Goal: Task Accomplishment & Management: Use online tool/utility

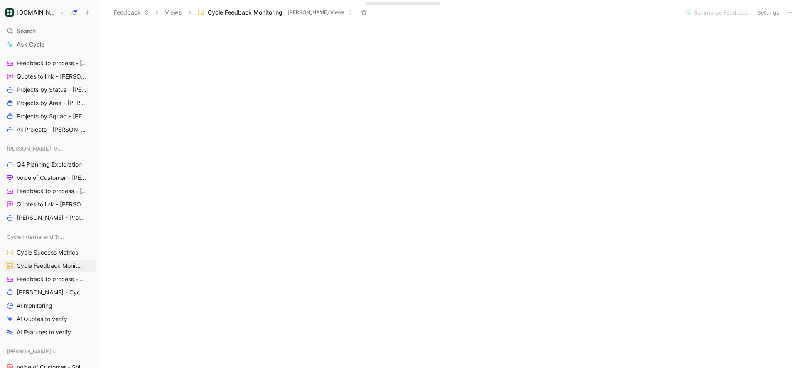
scroll to position [820, 0]
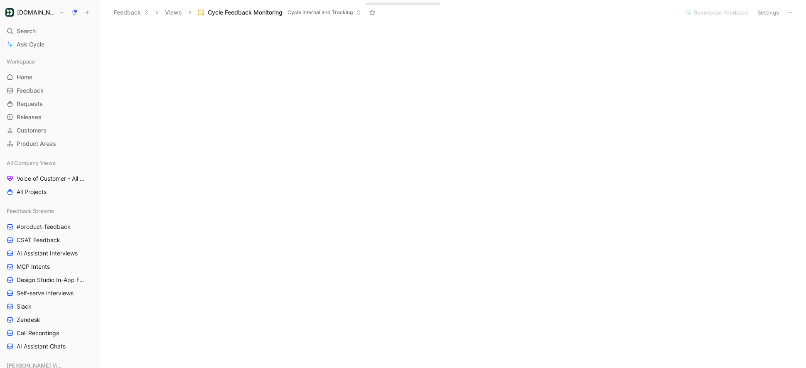
scroll to position [793, 0]
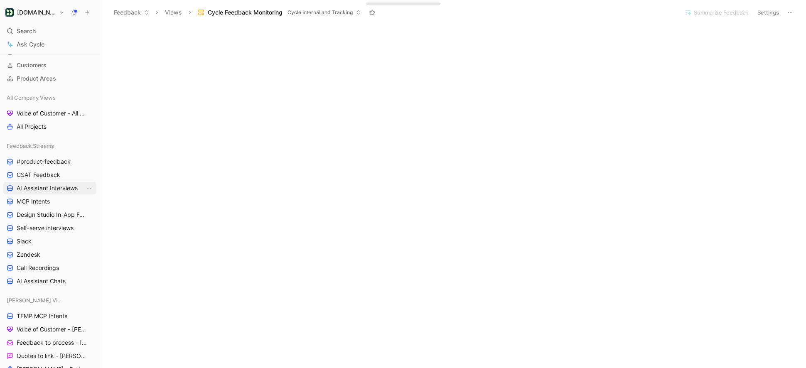
scroll to position [70, 0]
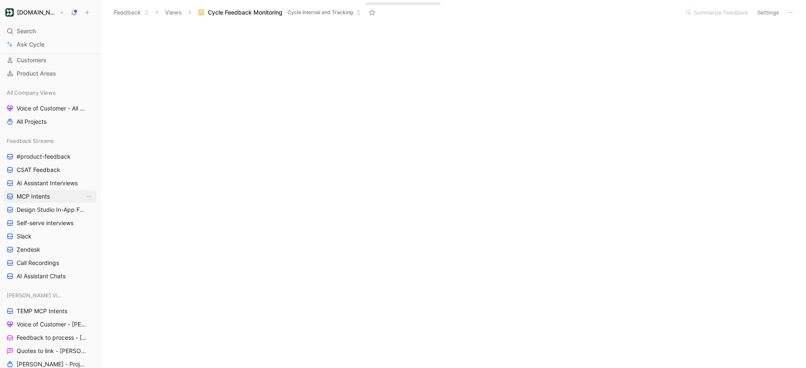
click at [53, 197] on link "MCP Intents" at bounding box center [49, 196] width 93 height 12
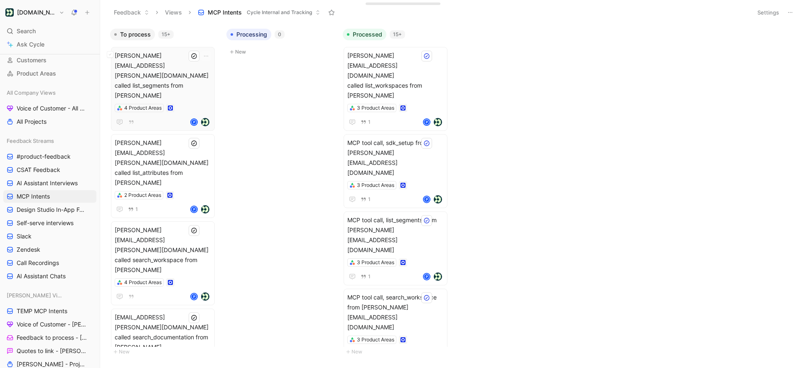
click at [178, 64] on span "[PERSON_NAME][EMAIL_ADDRESS][PERSON_NAME][DOMAIN_NAME] called list_segments fro…" at bounding box center [163, 76] width 96 height 50
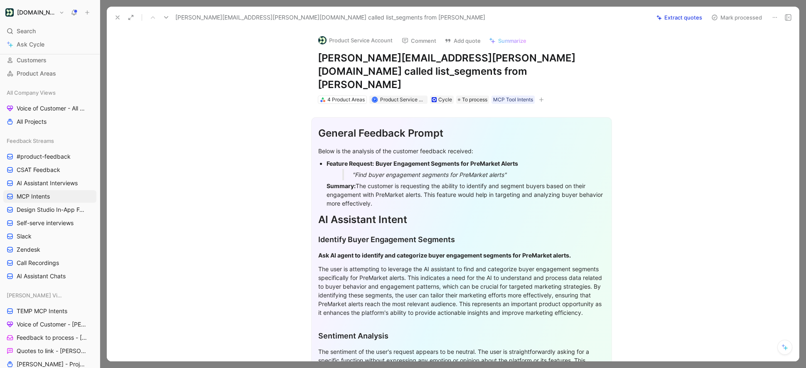
click at [771, 14] on button at bounding box center [775, 18] width 12 height 12
click at [114, 19] on icon at bounding box center [117, 17] width 7 height 7
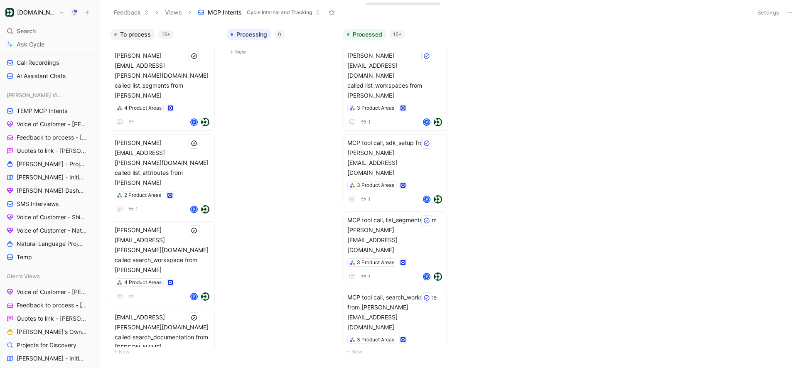
scroll to position [273, 0]
click at [48, 103] on link "TEMP MCP Intents" at bounding box center [49, 109] width 93 height 12
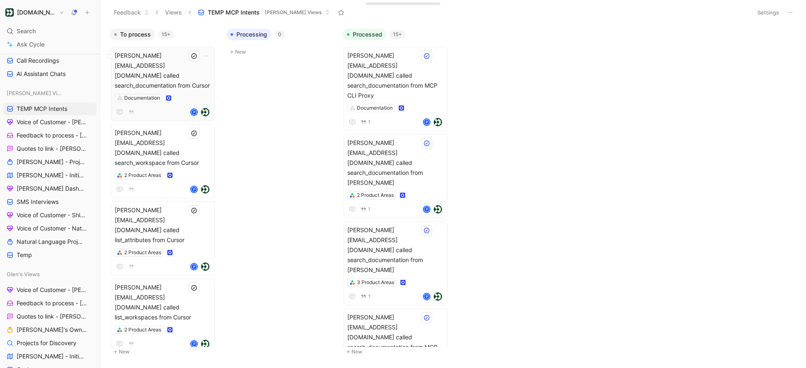
click at [189, 67] on span "[PERSON_NAME][EMAIL_ADDRESS][DOMAIN_NAME] called search_documentation from Curs…" at bounding box center [163, 71] width 96 height 40
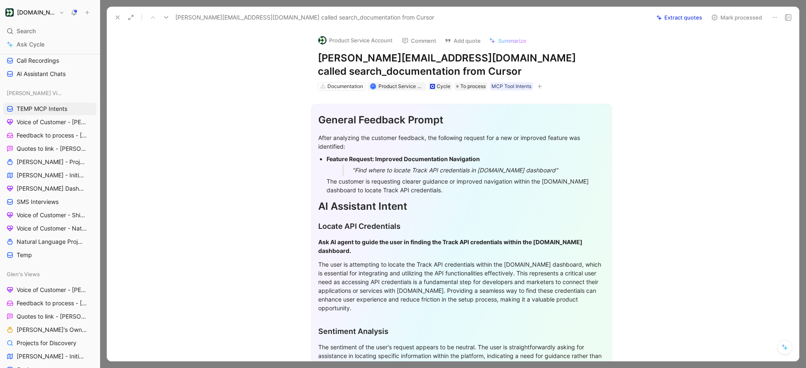
click at [772, 20] on icon at bounding box center [775, 17] width 7 height 7
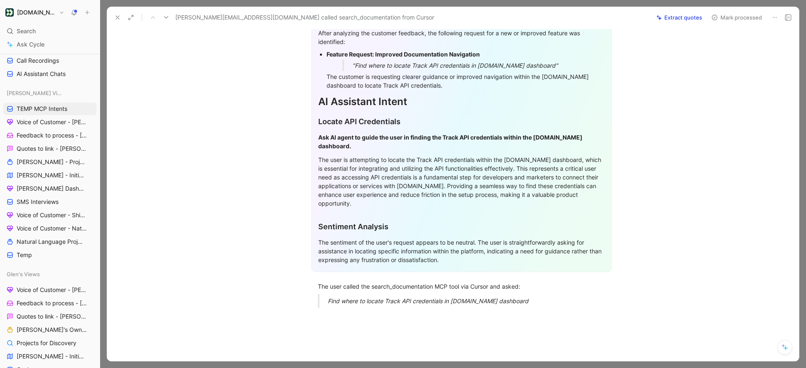
scroll to position [160, 0]
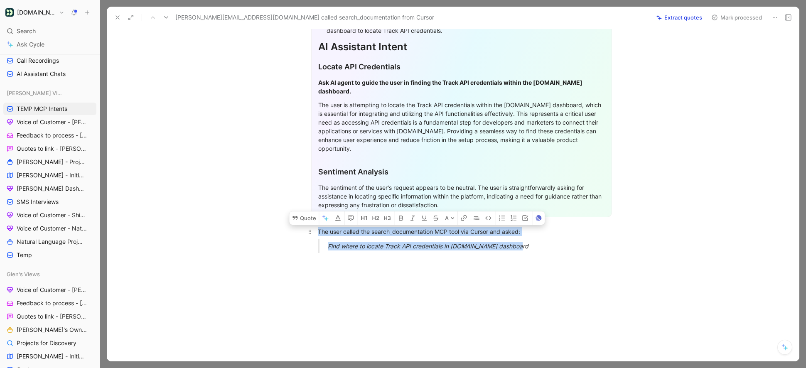
drag, startPoint x: 525, startPoint y: 239, endPoint x: 316, endPoint y: 221, distance: 209.4
click at [316, 221] on div "General Feedback Prompt After analyzing the customer feedback, the following re…" at bounding box center [461, 95] width 675 height 329
click at [307, 213] on button "Quote" at bounding box center [304, 217] width 30 height 13
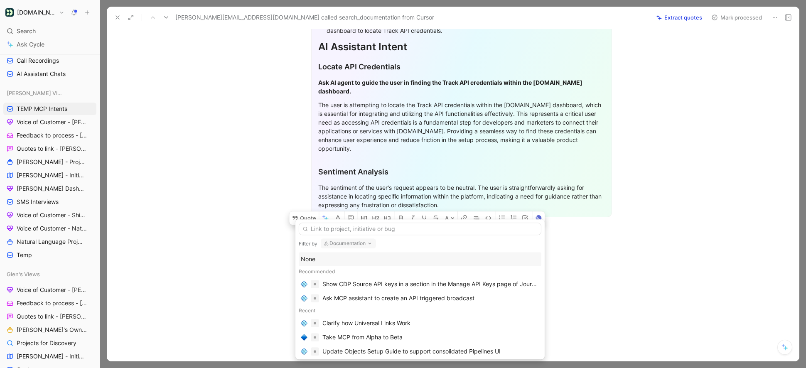
click at [357, 254] on div "None" at bounding box center [420, 259] width 239 height 10
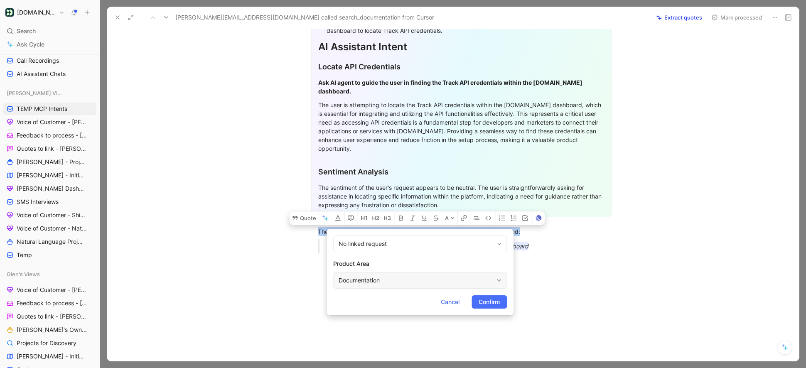
click at [364, 275] on div "Documentation" at bounding box center [416, 280] width 155 height 10
type input "mcp"
click at [443, 267] on div "MCP Connection Server" at bounding box center [441, 261] width 132 height 12
click at [491, 304] on span "Confirm" at bounding box center [489, 302] width 21 height 10
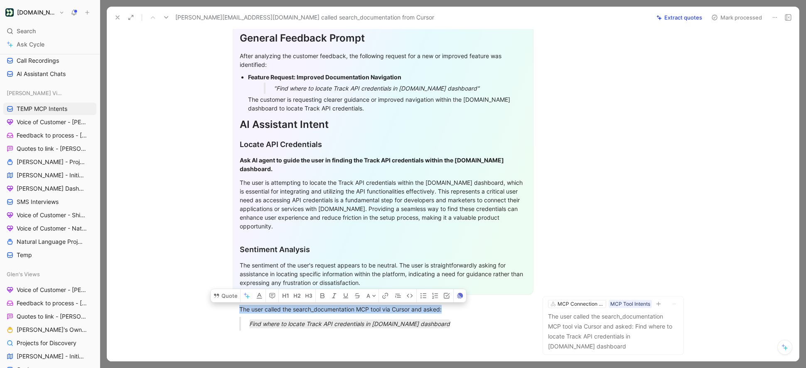
scroll to position [50, 0]
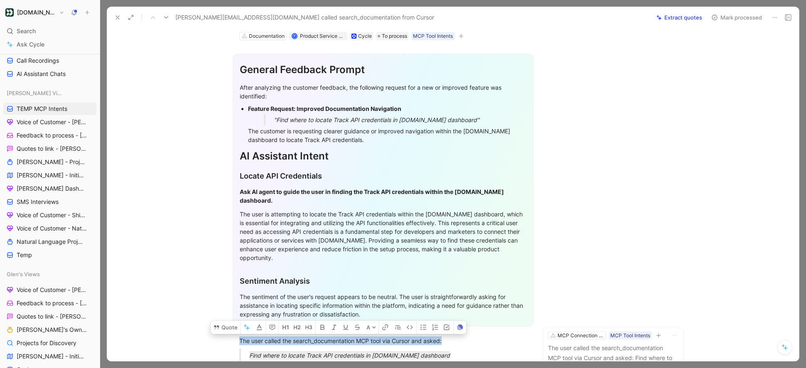
click at [727, 21] on button "Mark processed" at bounding box center [737, 18] width 58 height 12
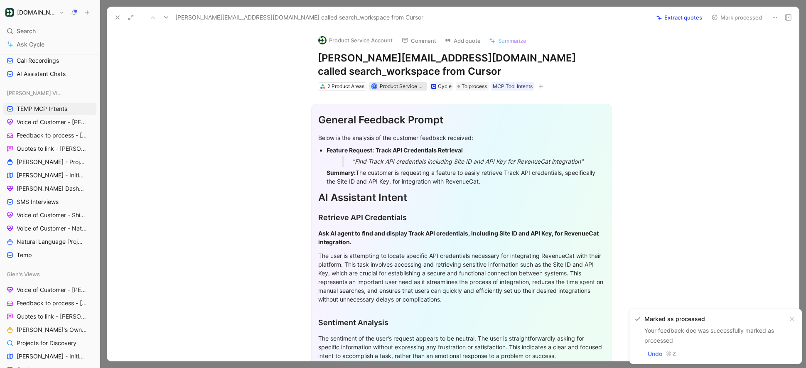
scroll to position [146, 0]
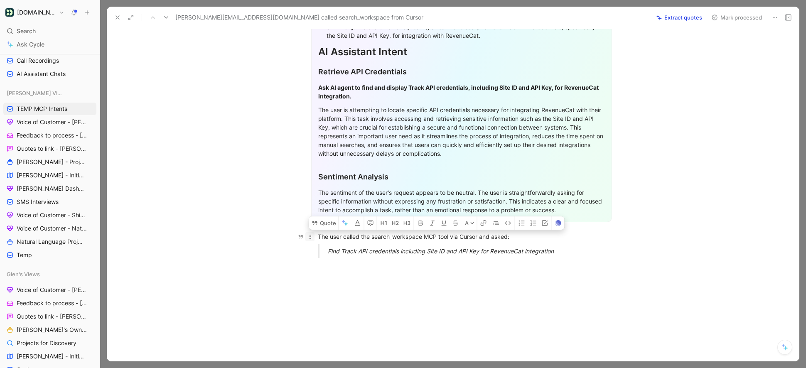
drag, startPoint x: 568, startPoint y: 238, endPoint x: 308, endPoint y: 224, distance: 260.9
click at [308, 224] on div "General Feedback Prompt Below is the analysis of the customer feedback received…" at bounding box center [461, 105] width 675 height 320
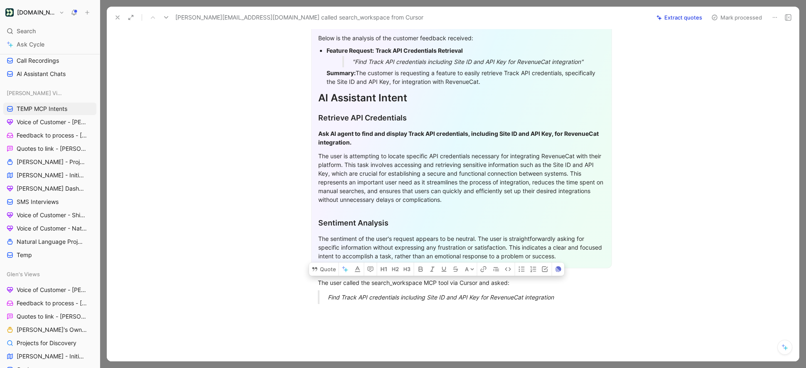
scroll to position [0, 0]
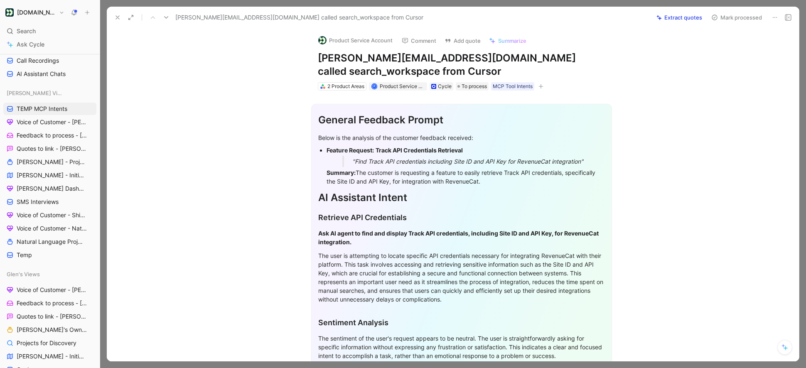
drag, startPoint x: 319, startPoint y: 60, endPoint x: 418, endPoint y: 60, distance: 98.5
click at [418, 60] on h1 "[PERSON_NAME][EMAIL_ADDRESS][DOMAIN_NAME] called search_workspace from Cursor" at bounding box center [462, 65] width 288 height 27
copy h1 "[PERSON_NAME][EMAIL_ADDRESS][DOMAIN_NAME]"
click at [358, 37] on button "Product Service Account" at bounding box center [356, 40] width 82 height 12
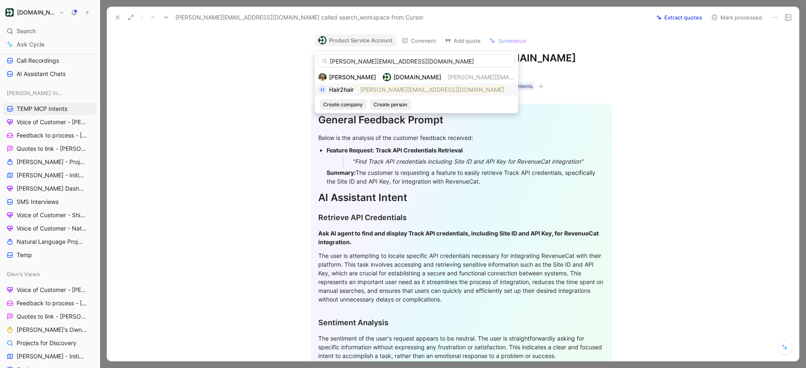
type input "[PERSON_NAME][EMAIL_ADDRESS][DOMAIN_NAME]"
click at [369, 91] on mark "[PERSON_NAME][EMAIL_ADDRESS][DOMAIN_NAME]" at bounding box center [432, 89] width 144 height 7
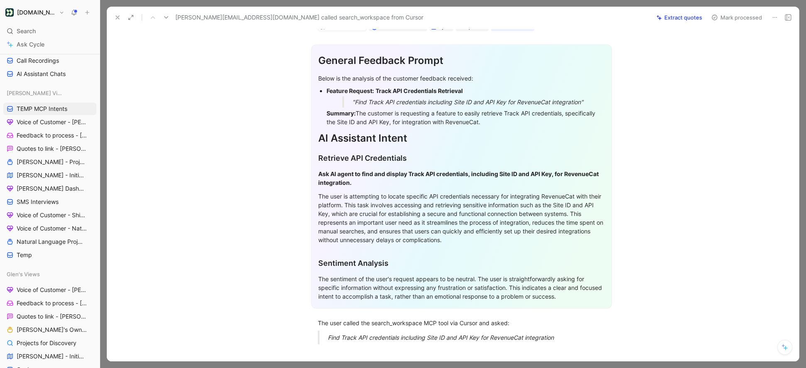
scroll to position [145, 0]
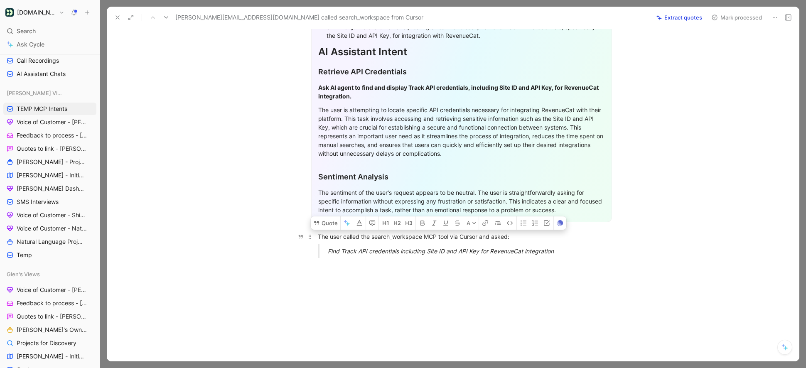
drag, startPoint x: 560, startPoint y: 241, endPoint x: 321, endPoint y: 221, distance: 240.1
click at [321, 221] on div "General Feedback Prompt Below is the analysis of the customer feedback received…" at bounding box center [461, 105] width 675 height 320
click at [319, 232] on div "The user called the search_workspace MCP tool via Cursor and asked:" at bounding box center [462, 236] width 288 height 9
click at [321, 216] on button "Quote" at bounding box center [324, 222] width 30 height 13
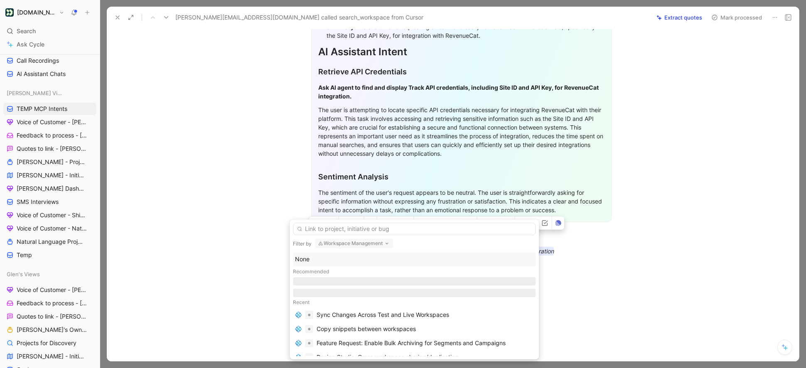
click at [332, 256] on div "None" at bounding box center [414, 259] width 239 height 10
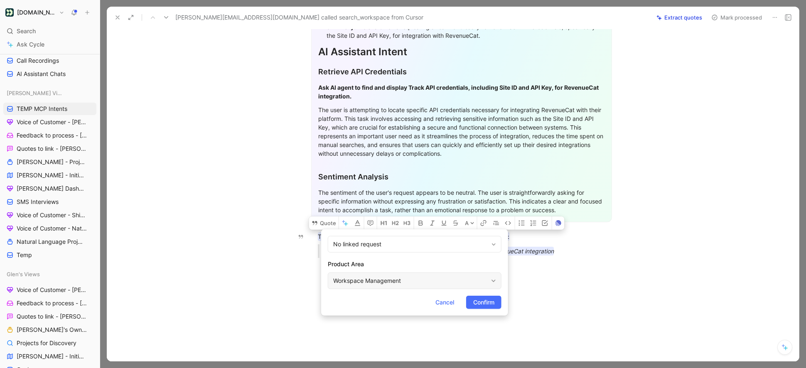
click at [406, 287] on div "Workspace Management" at bounding box center [415, 281] width 174 height 17
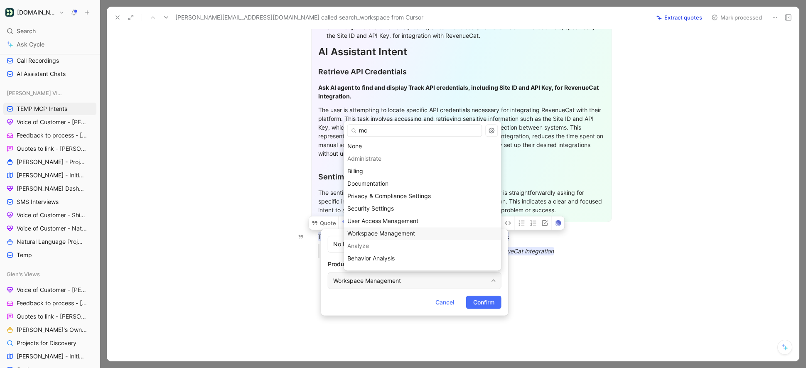
type input "mcp"
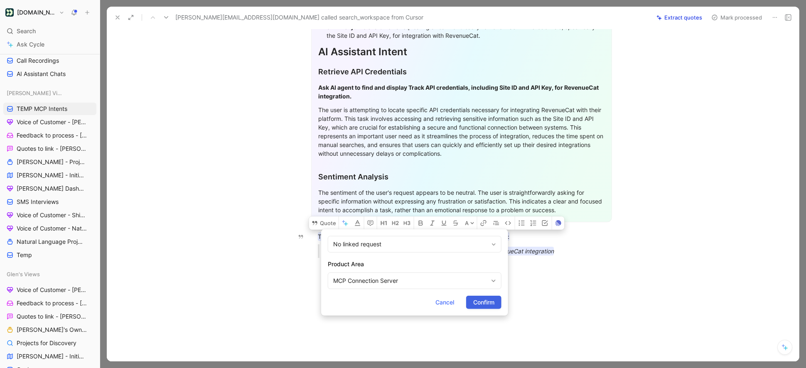
click at [481, 300] on span "Confirm" at bounding box center [483, 303] width 21 height 10
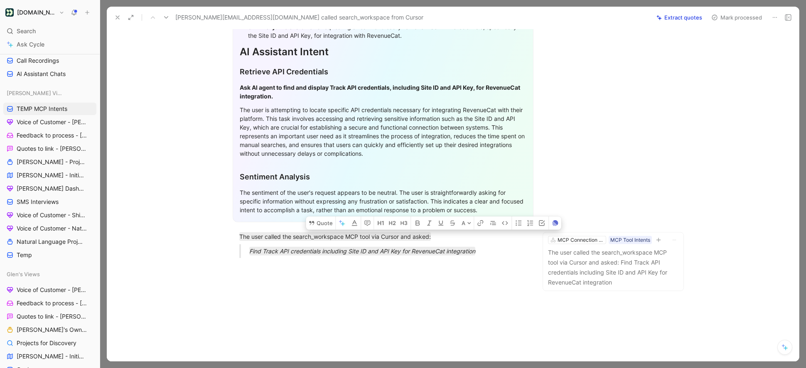
click at [745, 15] on button "Mark processed" at bounding box center [737, 18] width 58 height 12
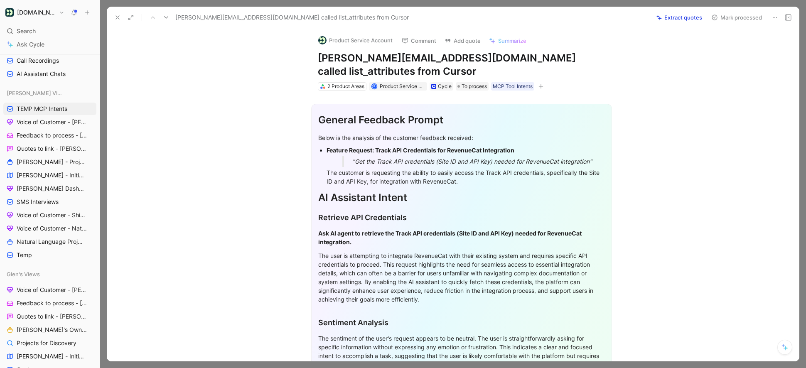
click at [367, 47] on div "Product Service Account" at bounding box center [356, 40] width 82 height 13
click at [366, 39] on button "Product Service Account" at bounding box center [356, 40] width 82 height 12
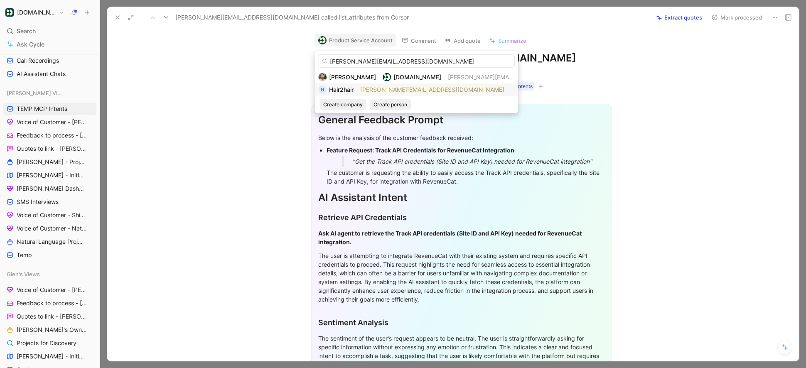
type input "[PERSON_NAME][EMAIL_ADDRESS][DOMAIN_NAME]"
click at [358, 91] on div "H Hair2hair [PERSON_NAME][EMAIL_ADDRESS][DOMAIN_NAME]" at bounding box center [416, 90] width 196 height 10
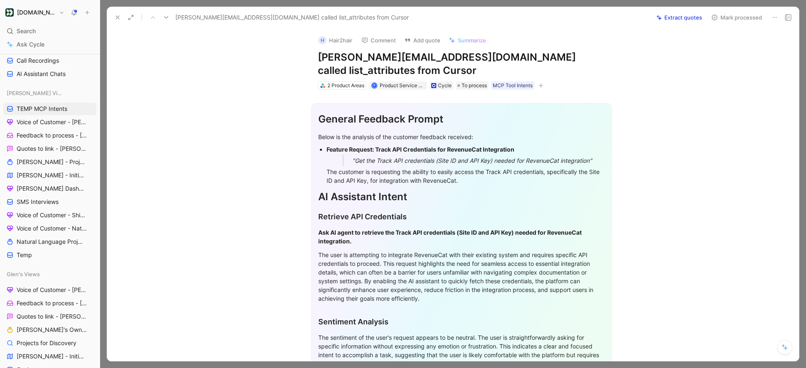
scroll to position [154, 0]
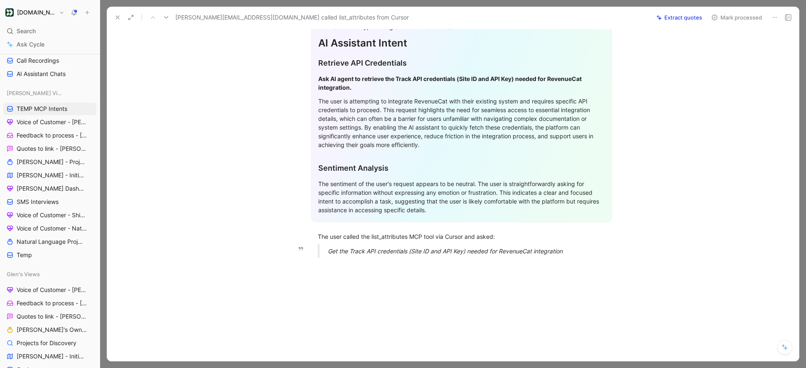
click at [575, 247] on div "Get the Track API credentials (Site ID and API Key) needed for RevenueCat integ…" at bounding box center [472, 251] width 288 height 9
drag, startPoint x: 586, startPoint y: 240, endPoint x: 313, endPoint y: 219, distance: 273.8
click at [313, 219] on div "General Feedback Prompt Below is the analysis of the customer feedback received…" at bounding box center [461, 100] width 675 height 329
click at [327, 216] on button "Quote" at bounding box center [328, 222] width 30 height 13
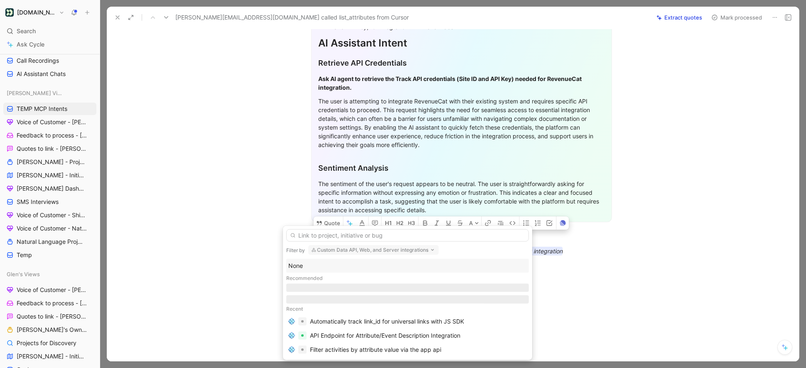
click at [303, 263] on div "None" at bounding box center [407, 266] width 239 height 10
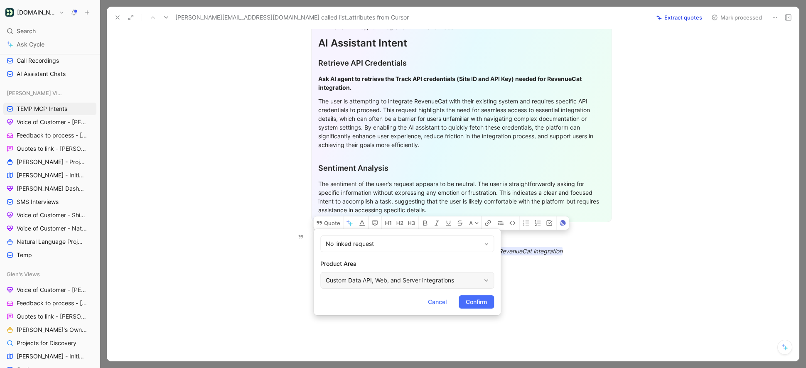
click at [381, 283] on div "Custom Data API, Web, and Server integrations" at bounding box center [403, 280] width 155 height 10
type input "mc"
click at [417, 261] on span "P Connection Server" at bounding box center [403, 260] width 56 height 7
click at [478, 299] on span "Confirm" at bounding box center [476, 302] width 21 height 10
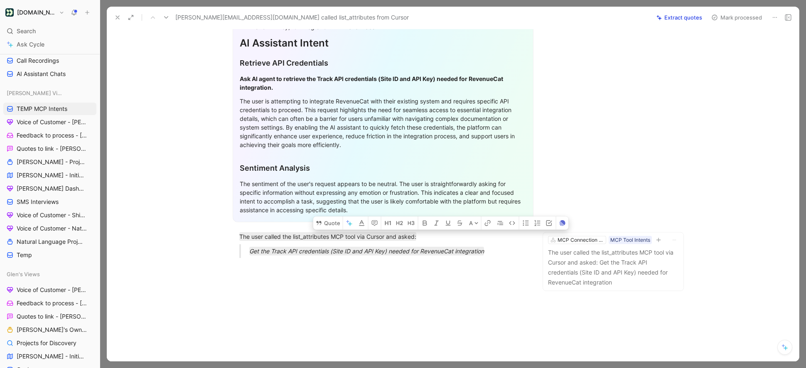
click at [729, 20] on button "Mark processed" at bounding box center [737, 18] width 58 height 12
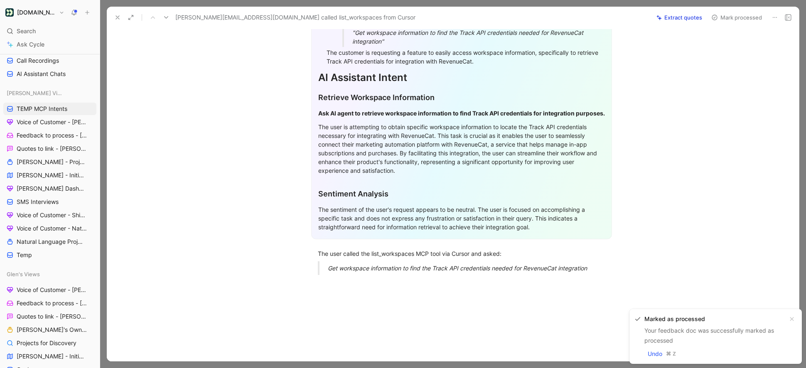
scroll to position [143, 0]
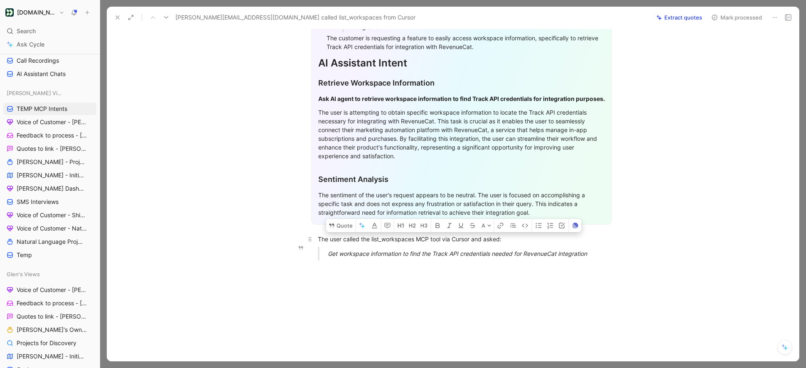
drag, startPoint x: 594, startPoint y: 250, endPoint x: 317, endPoint y: 236, distance: 277.1
click at [317, 236] on div "General Feedback Prompt Below is the analysis of the customer feedback received…" at bounding box center [461, 107] width 675 height 320
click at [341, 220] on button "Quote" at bounding box center [341, 225] width 30 height 13
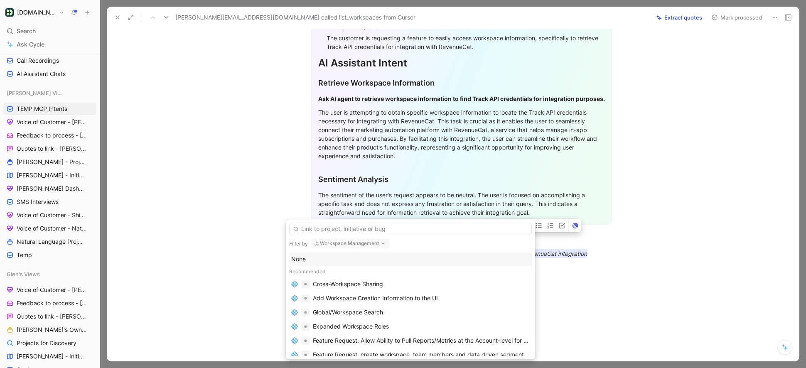
click at [308, 264] on div "None" at bounding box center [410, 259] width 239 height 10
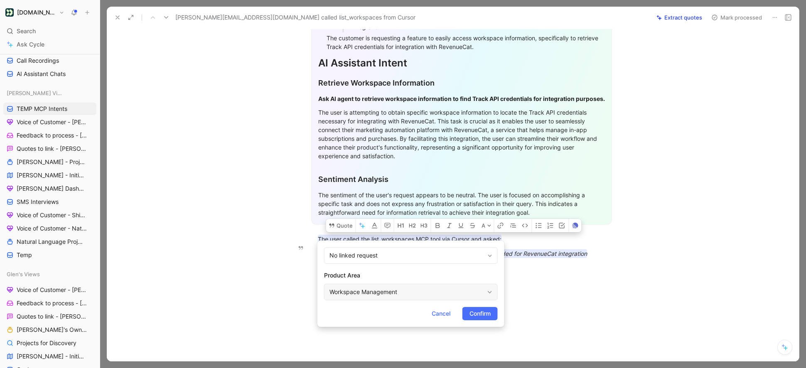
click at [348, 288] on div "Workspace Management" at bounding box center [407, 292] width 155 height 10
type input "mcp"
click at [382, 270] on mark "MCP" at bounding box center [375, 272] width 13 height 7
click at [473, 310] on span "Confirm" at bounding box center [480, 314] width 21 height 10
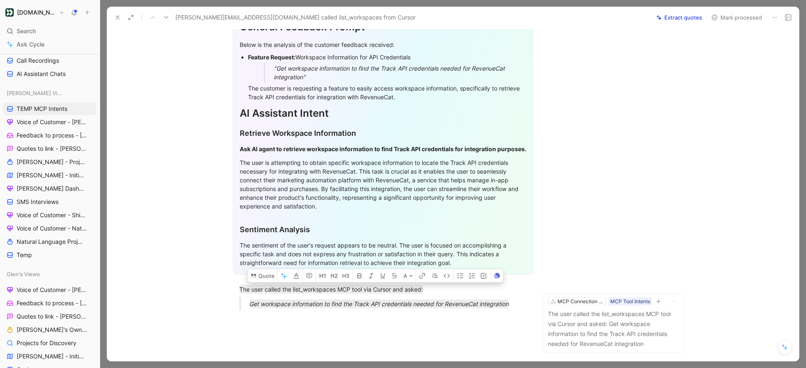
scroll to position [52, 0]
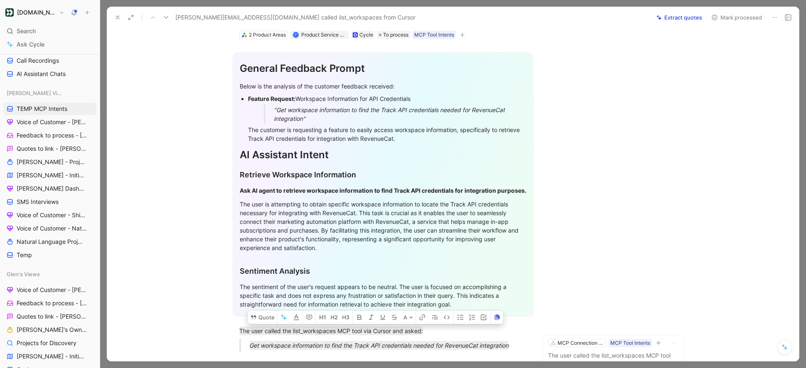
click at [737, 17] on button "Mark processed" at bounding box center [737, 18] width 58 height 12
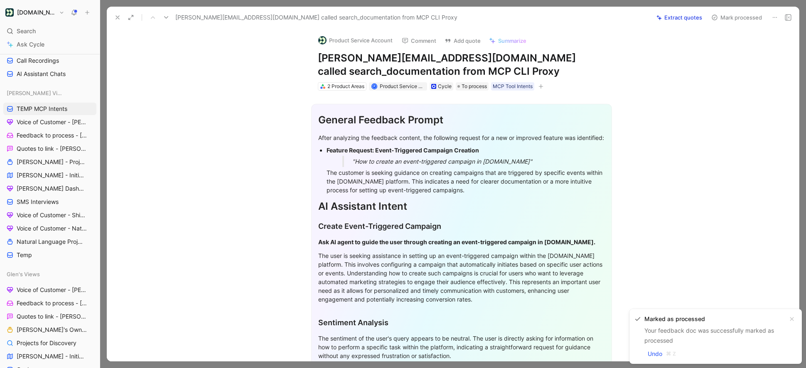
drag, startPoint x: 445, startPoint y: 59, endPoint x: 273, endPoint y: 59, distance: 171.6
click at [273, 59] on div "Product Service Account Comment Add quote Summarize [PERSON_NAME][EMAIL_ADDRESS…" at bounding box center [453, 194] width 692 height 333
copy h1 "[PERSON_NAME][EMAIL_ADDRESS][DOMAIN_NAME]"
click at [352, 42] on button "Product Service Account" at bounding box center [356, 40] width 82 height 12
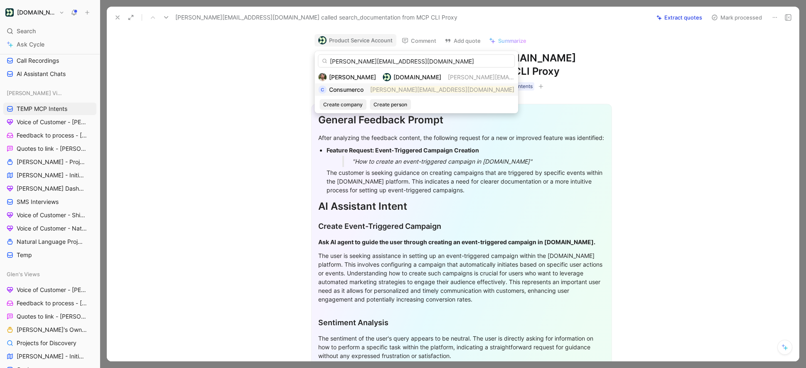
type input "[PERSON_NAME][EMAIL_ADDRESS][DOMAIN_NAME]"
click at [371, 91] on div "C Consumerco [PERSON_NAME][EMAIL_ADDRESS][DOMAIN_NAME]" at bounding box center [416, 90] width 196 height 10
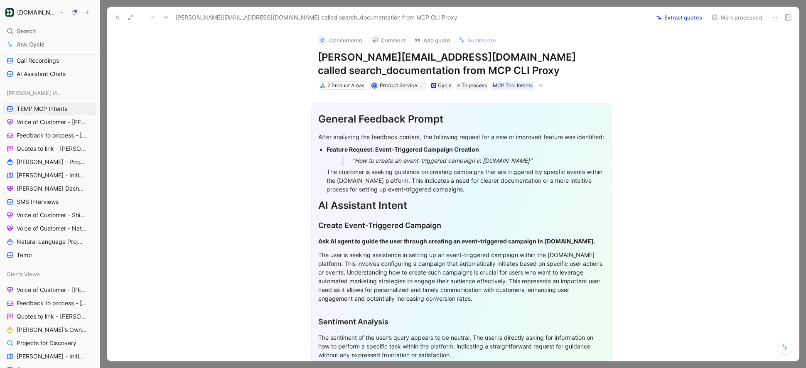
click at [115, 18] on icon at bounding box center [117, 17] width 7 height 7
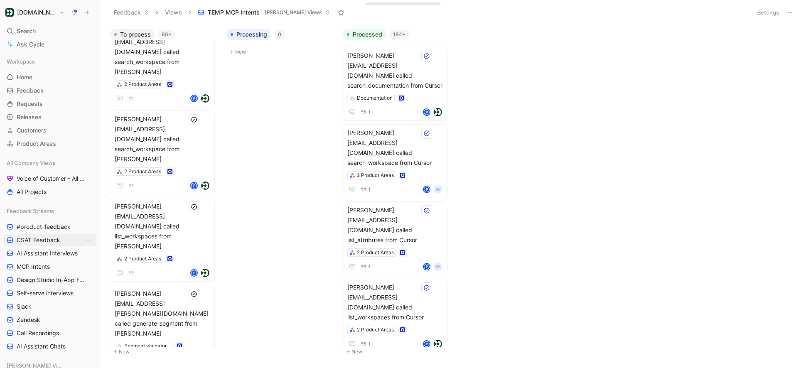
click at [48, 236] on span "CSAT Feedback" at bounding box center [39, 240] width 44 height 8
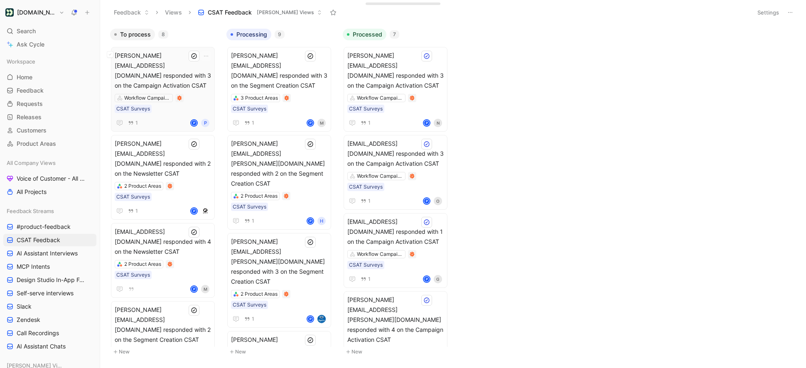
click at [197, 95] on div "Workflow Campaigns CSAT Surveys" at bounding box center [163, 103] width 96 height 19
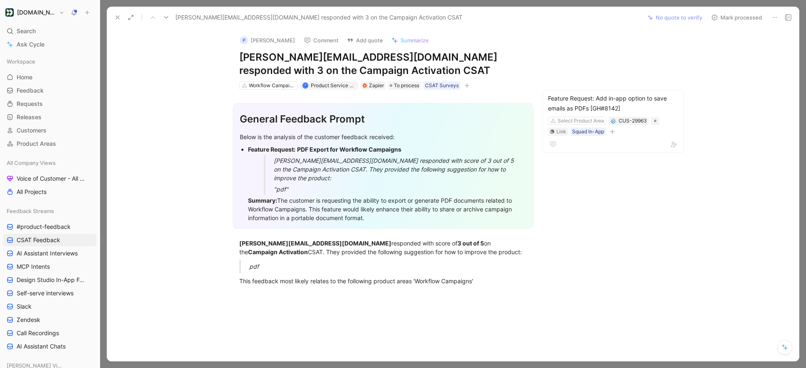
click at [167, 19] on icon at bounding box center [166, 17] width 7 height 7
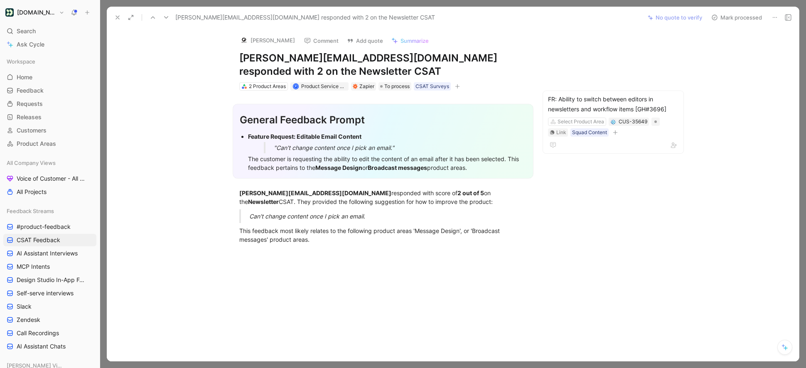
click at [167, 19] on icon at bounding box center [166, 17] width 7 height 7
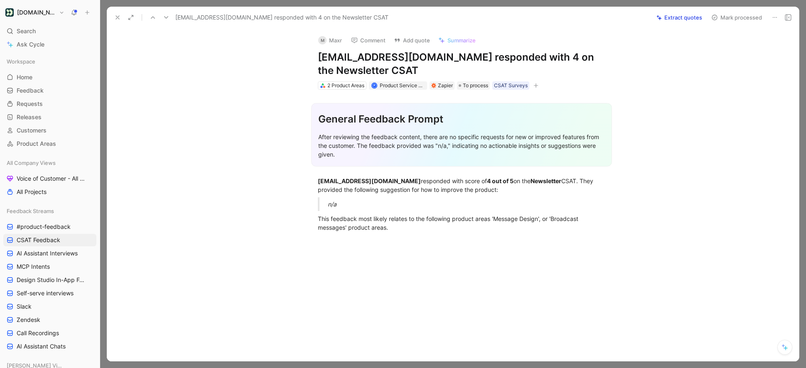
click at [167, 19] on icon at bounding box center [166, 17] width 7 height 7
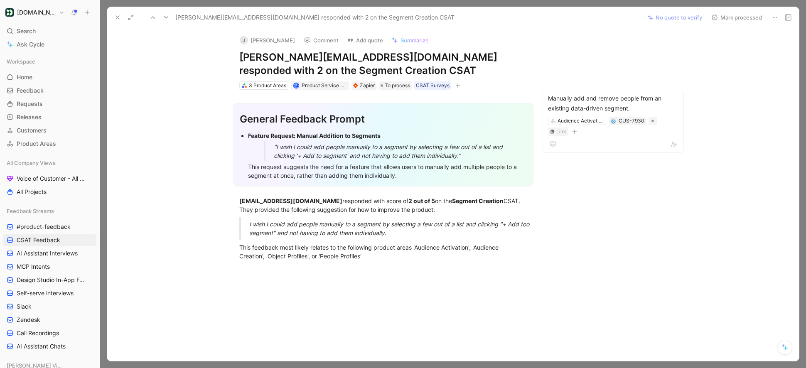
click at [167, 19] on icon at bounding box center [166, 17] width 7 height 7
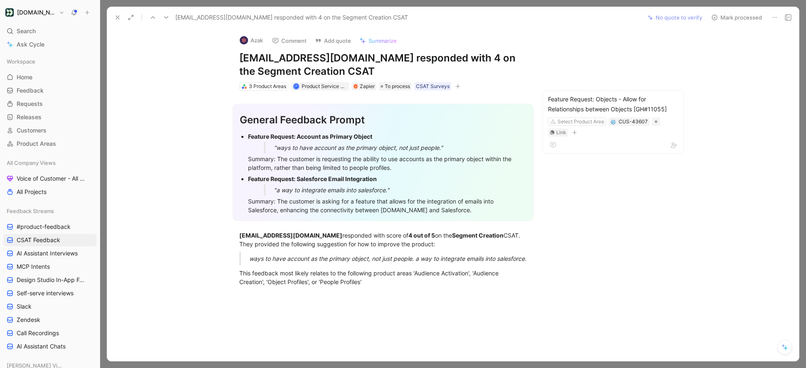
click at [167, 19] on icon at bounding box center [166, 17] width 7 height 7
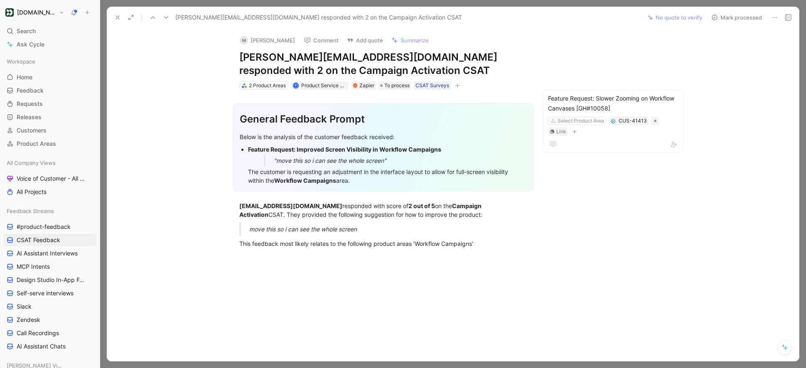
click at [167, 19] on icon at bounding box center [166, 17] width 7 height 7
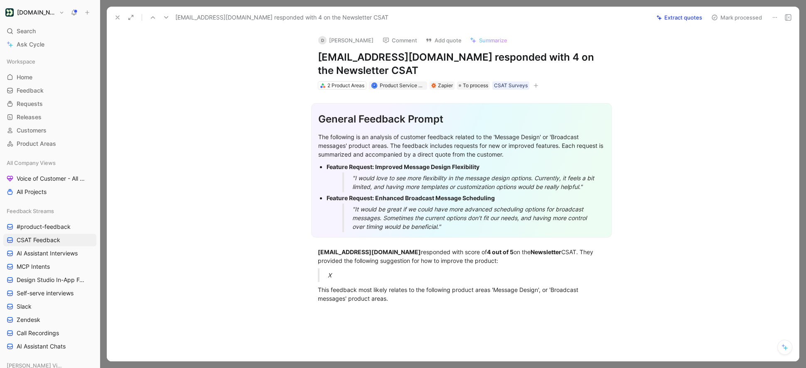
click at [167, 19] on icon at bounding box center [166, 17] width 7 height 7
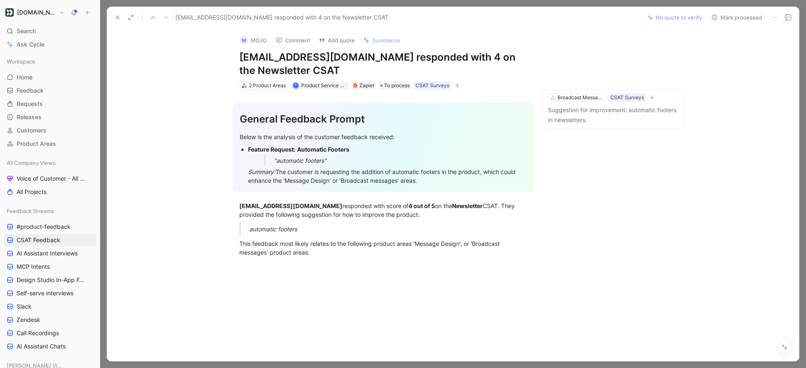
click at [117, 17] on use at bounding box center [117, 17] width 3 height 3
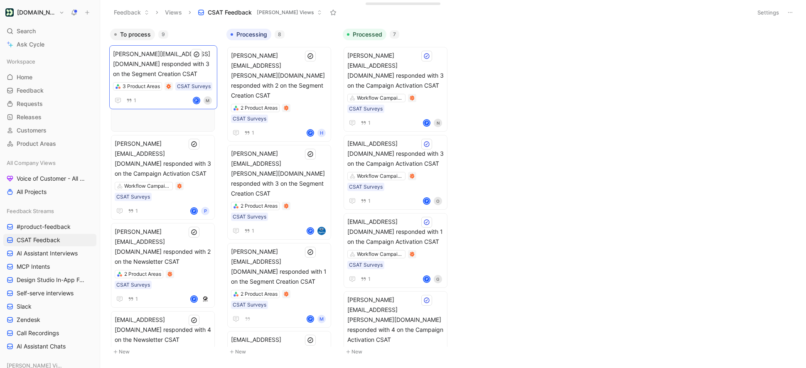
drag, startPoint x: 295, startPoint y: 64, endPoint x: 175, endPoint y: 62, distance: 120.9
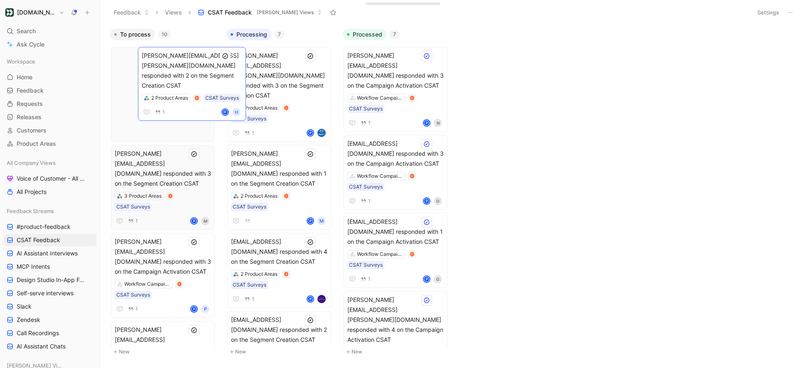
drag, startPoint x: 266, startPoint y: 67, endPoint x: 176, endPoint y: 67, distance: 89.3
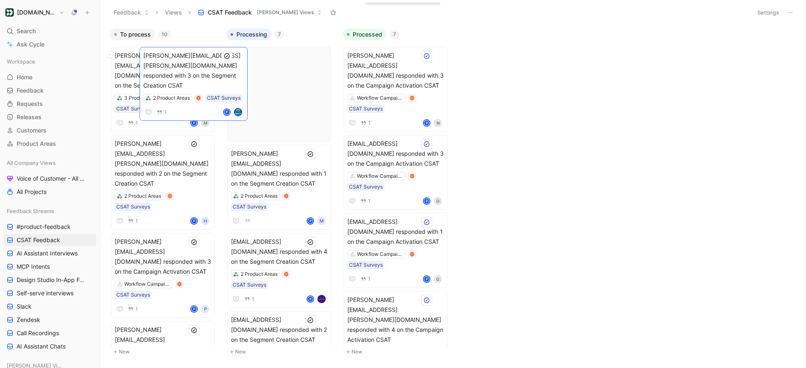
drag, startPoint x: 187, startPoint y: 67, endPoint x: 156, endPoint y: 66, distance: 30.8
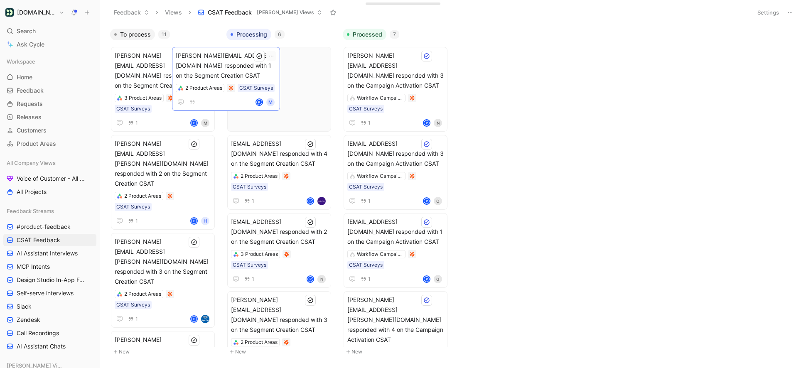
drag, startPoint x: 291, startPoint y: 67, endPoint x: 178, endPoint y: 67, distance: 113.0
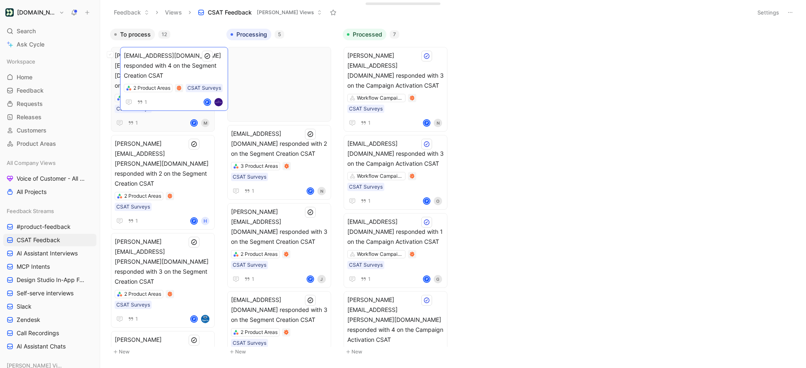
drag, startPoint x: 273, startPoint y: 69, endPoint x: 165, endPoint y: 69, distance: 107.2
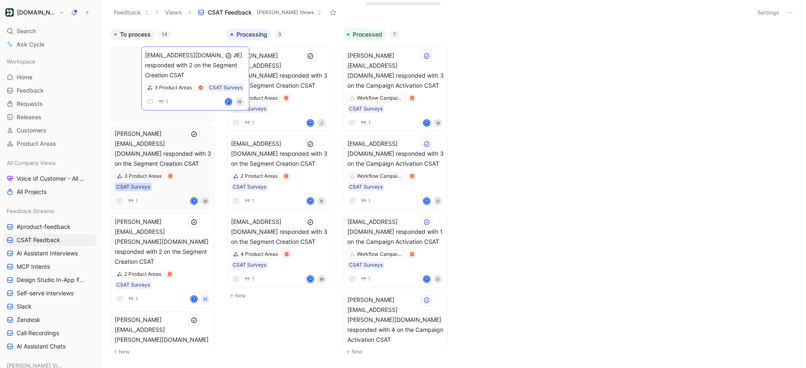
drag, startPoint x: 281, startPoint y: 77, endPoint x: 210, endPoint y: 77, distance: 71.1
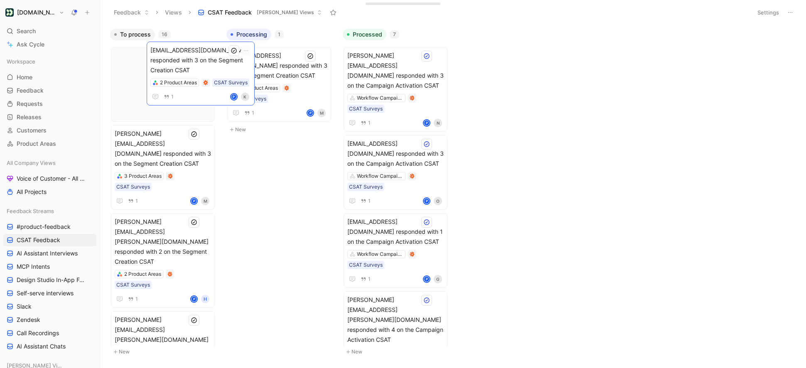
drag, startPoint x: 274, startPoint y: 77, endPoint x: 193, endPoint y: 72, distance: 81.2
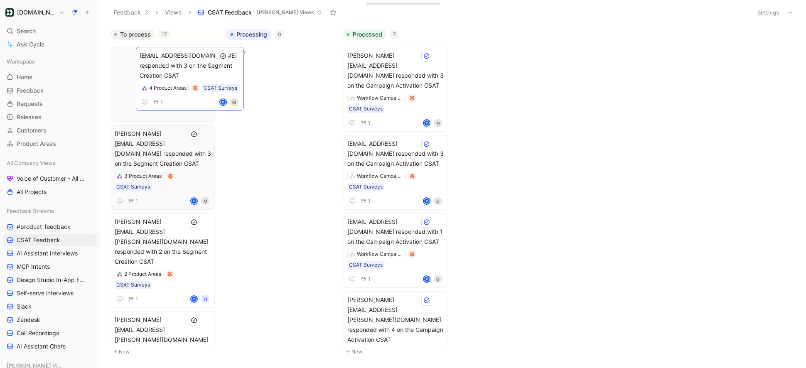
drag, startPoint x: 266, startPoint y: 73, endPoint x: 196, endPoint y: 73, distance: 70.2
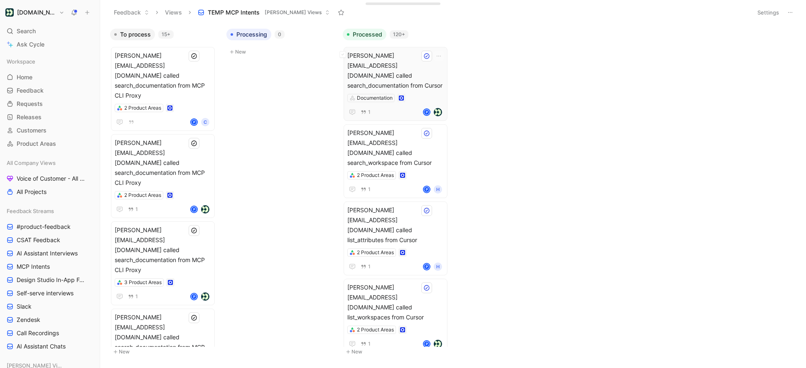
click at [410, 73] on div "[PERSON_NAME][EMAIL_ADDRESS][DOMAIN_NAME] called search_documentation from Curs…" at bounding box center [395, 84] width 96 height 66
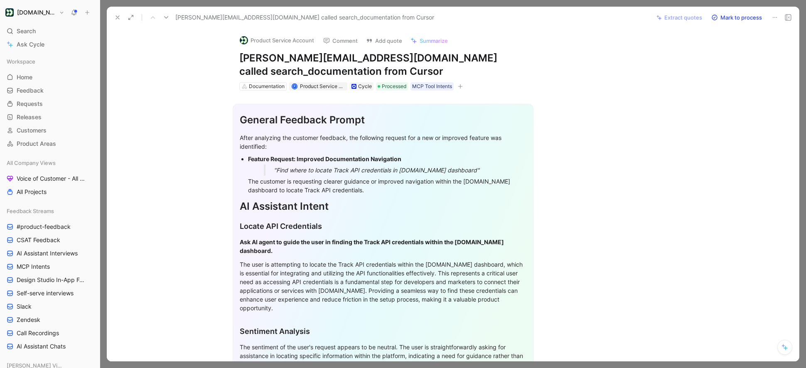
click at [116, 13] on button at bounding box center [118, 18] width 12 height 12
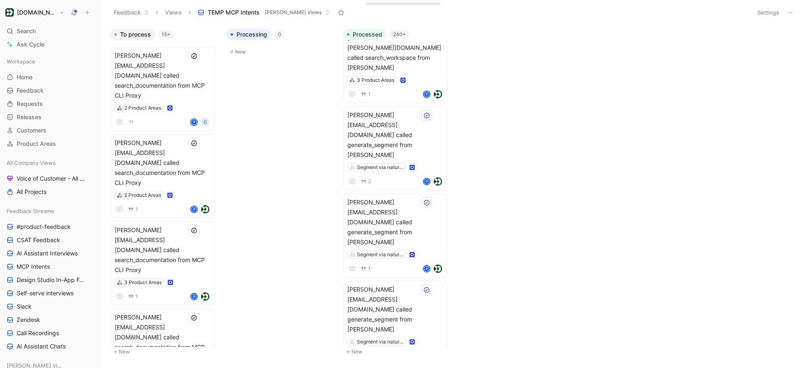
scroll to position [11873, 0]
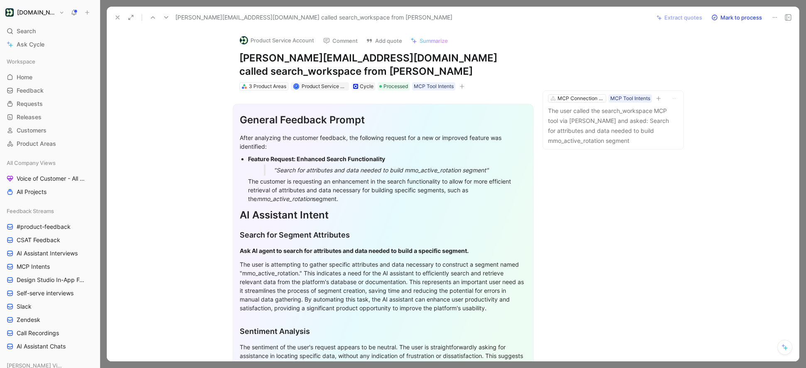
click at [120, 17] on icon at bounding box center [117, 17] width 7 height 7
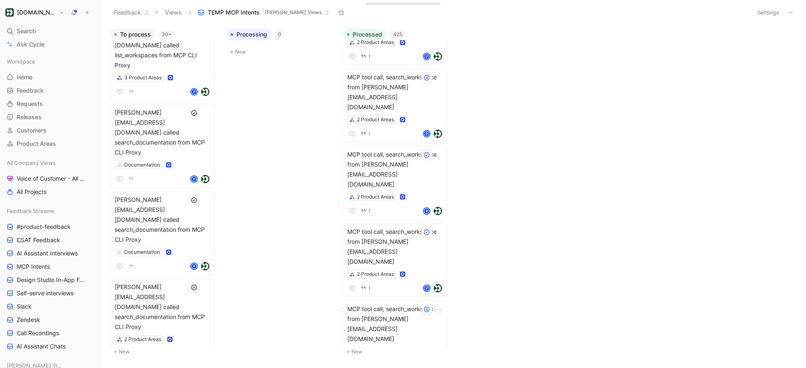
scroll to position [20779, 0]
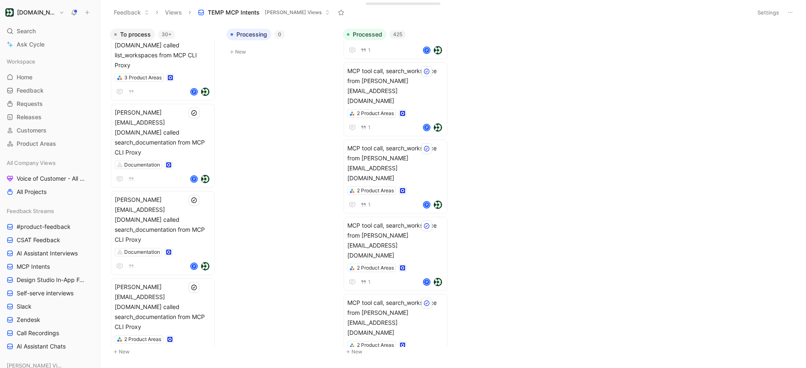
click at [789, 13] on icon at bounding box center [790, 12] width 7 height 7
click at [763, 12] on button "Settings" at bounding box center [768, 13] width 29 height 12
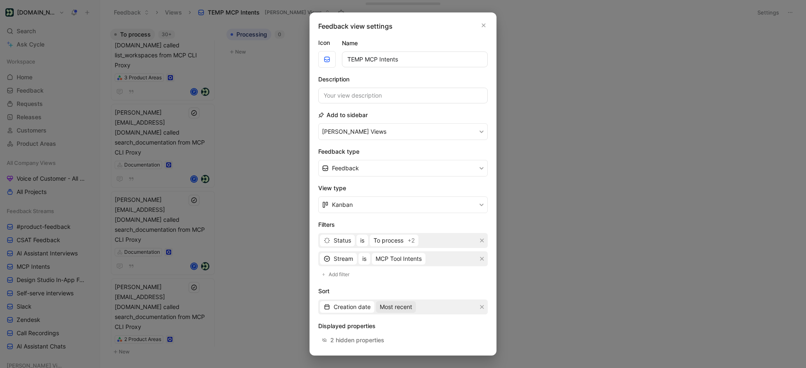
click at [392, 309] on span "Most recent" at bounding box center [396, 307] width 32 height 10
click at [394, 328] on div "Oldest" at bounding box center [404, 323] width 49 height 10
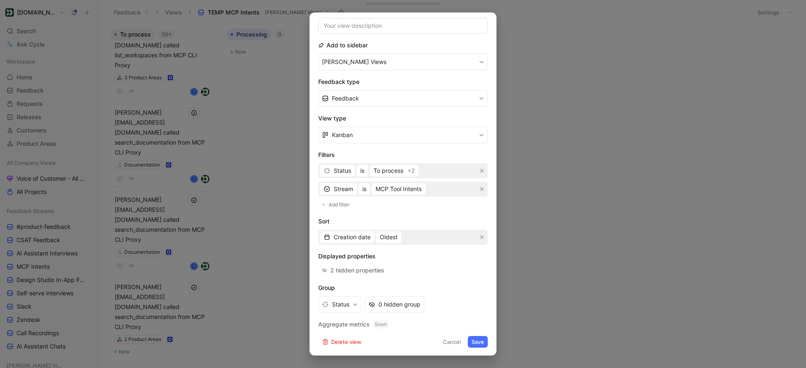
click at [477, 341] on button "Save" at bounding box center [478, 342] width 20 height 12
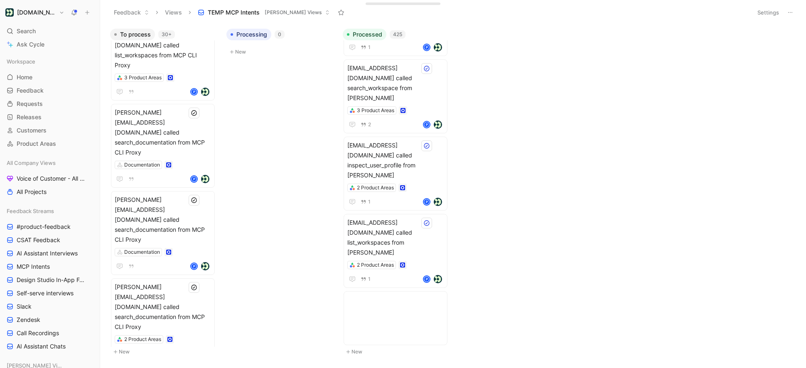
scroll to position [18419, 0]
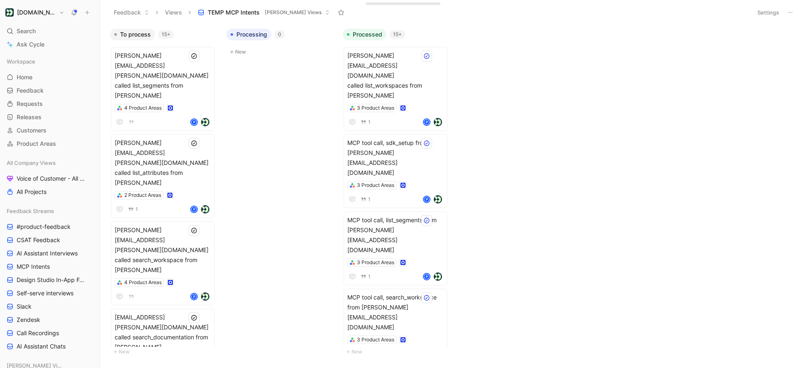
click at [323, 153] on body "[DOMAIN_NAME] Search ⌘ K Ask Cycle Workspace Home G then H Feedback G then F Re…" at bounding box center [403, 184] width 806 height 368
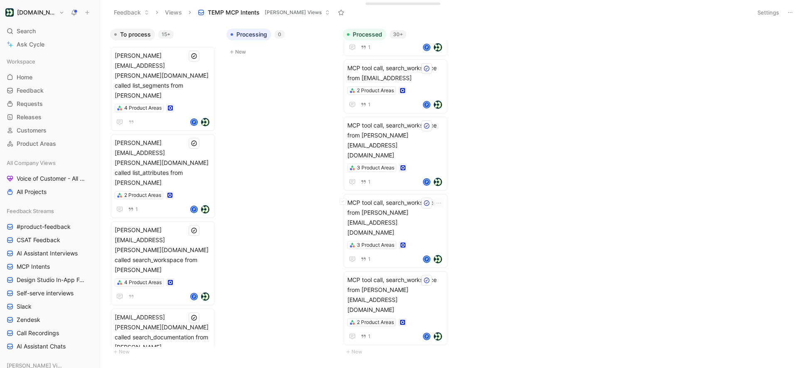
scroll to position [0, 0]
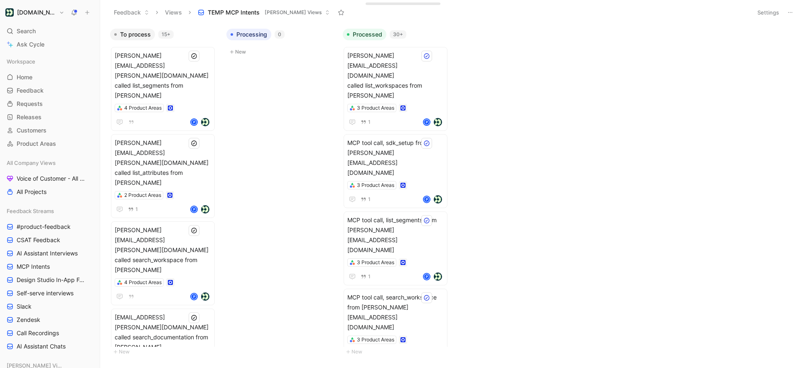
click at [775, 14] on button "Settings" at bounding box center [768, 13] width 29 height 12
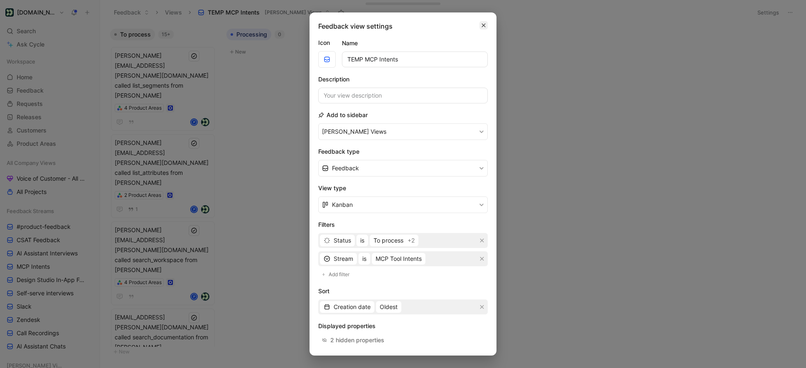
click at [483, 28] on icon "button" at bounding box center [483, 25] width 5 height 7
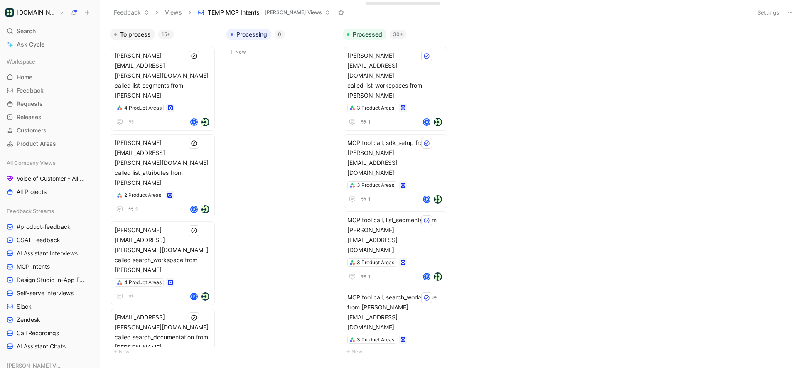
click at [795, 12] on button at bounding box center [790, 13] width 12 height 12
click at [771, 14] on button "Settings" at bounding box center [768, 13] width 29 height 12
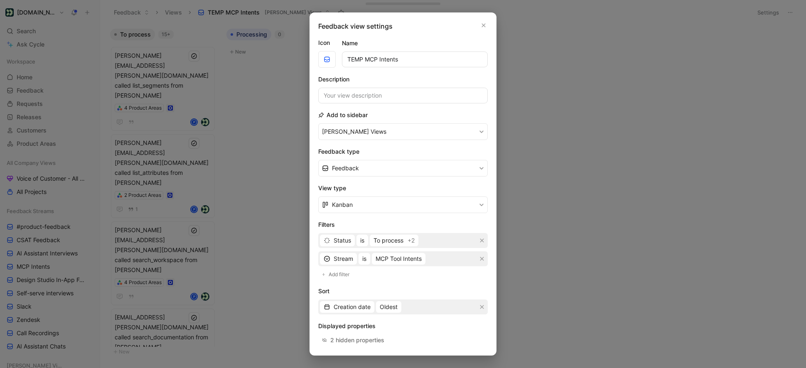
click at [386, 315] on form "Icon Name TEMP MCP Intents Description Add to sidebar [PERSON_NAME] Views Feedb…" at bounding box center [403, 228] width 170 height 380
click at [386, 311] on span "Oldest" at bounding box center [389, 307] width 18 height 10
click at [393, 332] on span "Most recent" at bounding box center [396, 335] width 32 height 7
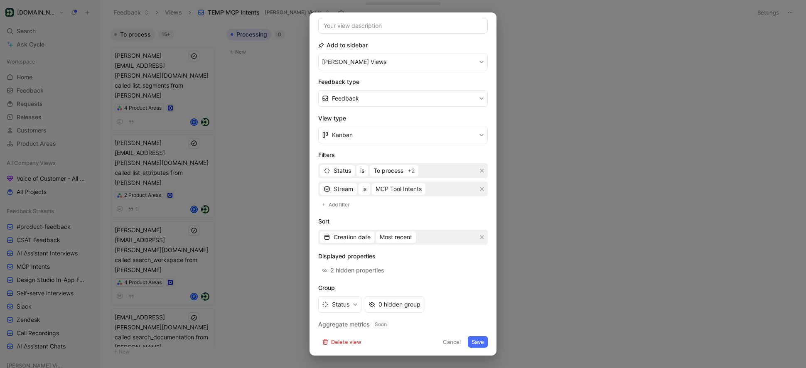
click at [478, 345] on button "Save" at bounding box center [478, 342] width 20 height 12
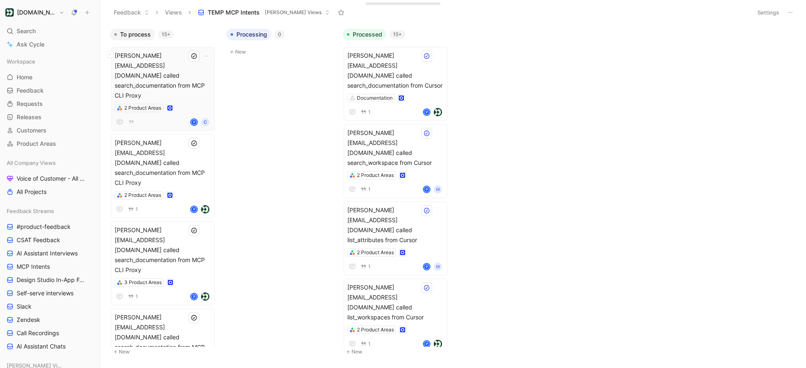
click at [193, 79] on span "[PERSON_NAME][EMAIL_ADDRESS][DOMAIN_NAME] called search_documentation from MCP …" at bounding box center [163, 76] width 96 height 50
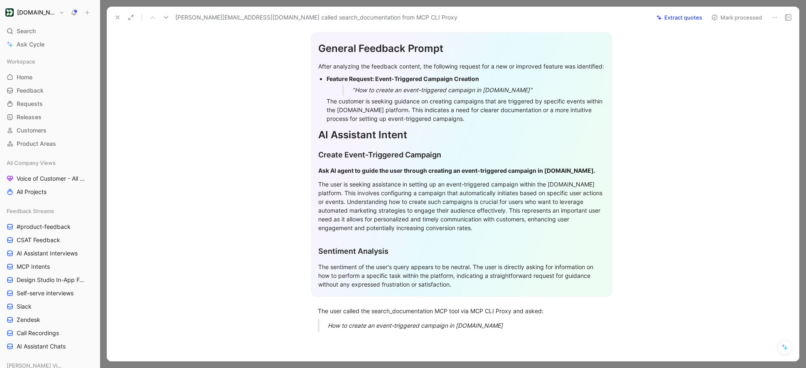
scroll to position [167, 0]
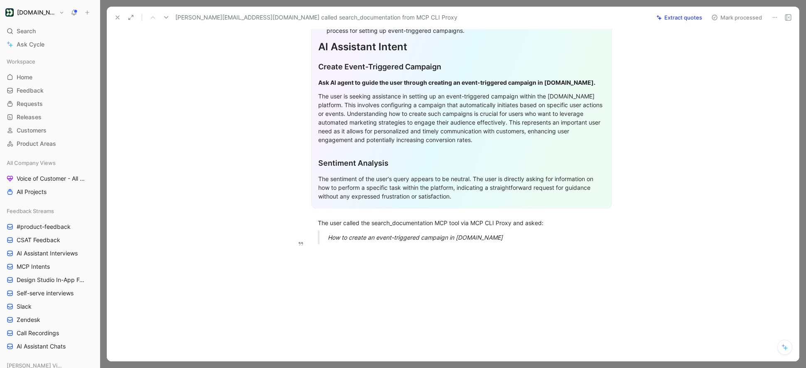
click at [507, 238] on div "How to create an event-triggered campaign in [DOMAIN_NAME]" at bounding box center [472, 237] width 288 height 9
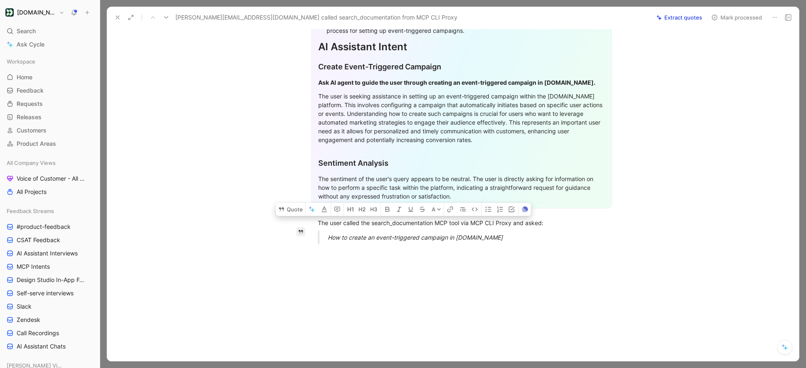
drag, startPoint x: 512, startPoint y: 239, endPoint x: 304, endPoint y: 224, distance: 208.3
click at [304, 224] on div "Quote A General Feedback Prompt After analyzing the feedback content, the follo…" at bounding box center [461, 146] width 675 height 430
click at [298, 214] on button "Quote" at bounding box center [291, 209] width 30 height 13
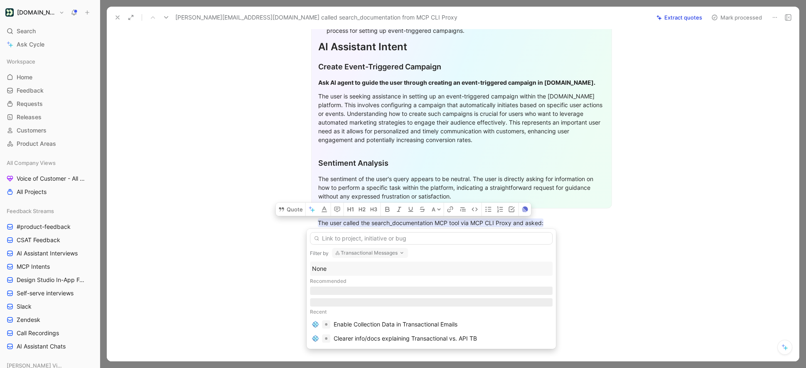
click at [322, 272] on div "None" at bounding box center [431, 269] width 239 height 10
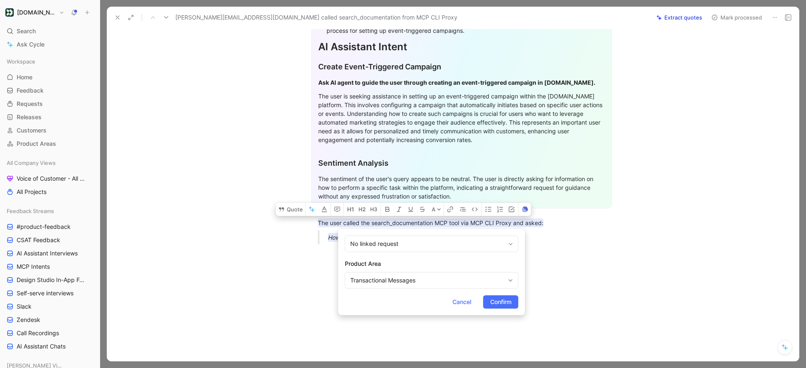
click at [406, 289] on form "No linked request Product Area Transactional Messages Cancel Confirm" at bounding box center [431, 272] width 187 height 86
click at [399, 278] on div "Transactional Messages" at bounding box center [427, 280] width 155 height 10
type input "mcp"
click at [440, 262] on span "Connection Server" at bounding box center [428, 260] width 50 height 7
click at [490, 300] on span "Confirm" at bounding box center [500, 302] width 21 height 10
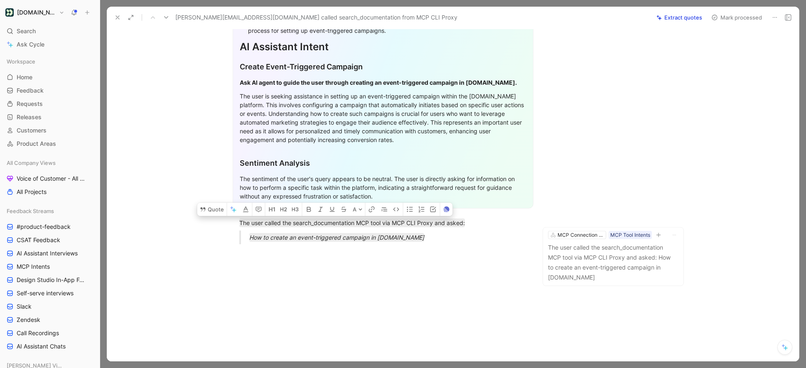
scroll to position [0, 0]
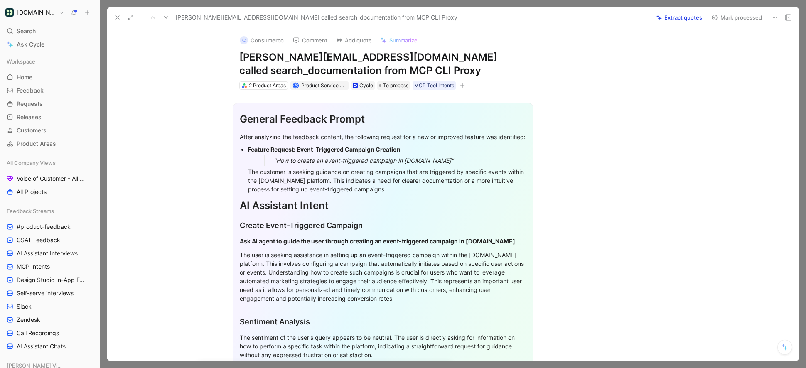
drag, startPoint x: 235, startPoint y: 59, endPoint x: 342, endPoint y: 59, distance: 106.4
click at [342, 59] on div "C Consumerco Comment Add quote Summarize [PERSON_NAME][EMAIL_ADDRESS][DOMAIN_NA…" at bounding box center [383, 59] width 319 height 62
drag, startPoint x: 366, startPoint y: 57, endPoint x: 235, endPoint y: 54, distance: 131.3
click at [235, 54] on div "C Consumerco Comment Add quote Summarize [PERSON_NAME][EMAIL_ADDRESS][DOMAIN_NA…" at bounding box center [383, 59] width 319 height 62
copy h1 "[PERSON_NAME][EMAIL_ADDRESS][DOMAIN_NAME]"
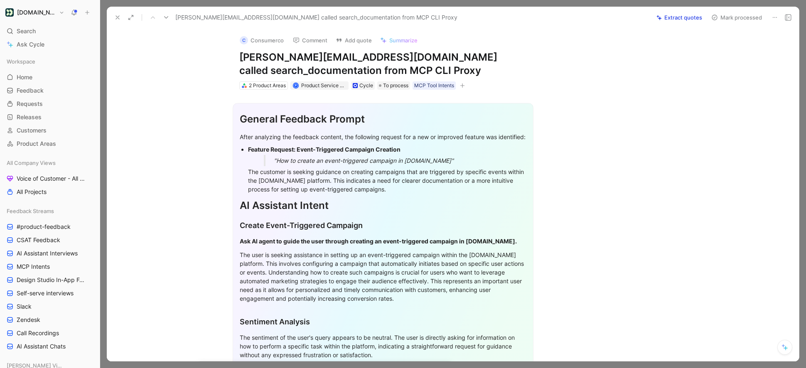
click at [273, 39] on button "C Consumerco" at bounding box center [262, 40] width 52 height 12
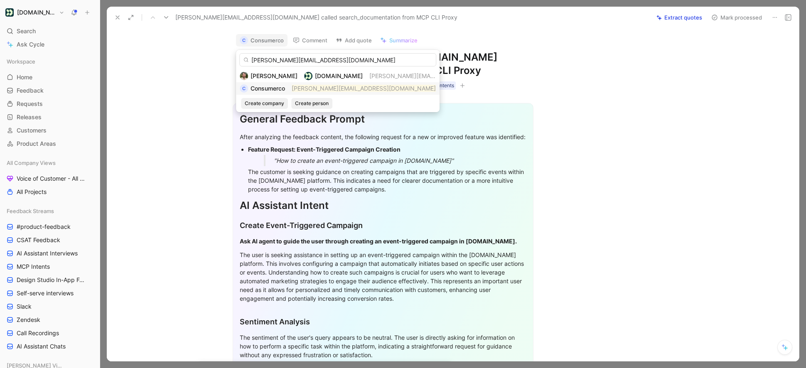
type input "[PERSON_NAME][EMAIL_ADDRESS][DOMAIN_NAME]"
click at [288, 87] on div "C Consumerco [PERSON_NAME][EMAIL_ADDRESS][DOMAIN_NAME]" at bounding box center [338, 89] width 196 height 10
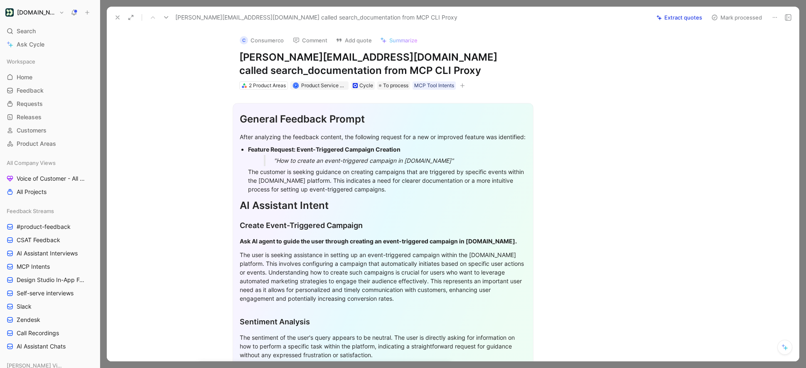
click at [221, 64] on div "C Consumerco Comment Add quote Summarize [PERSON_NAME][EMAIL_ADDRESS][DOMAIN_NA…" at bounding box center [453, 194] width 692 height 333
click at [732, 18] on button "Mark processed" at bounding box center [737, 18] width 58 height 12
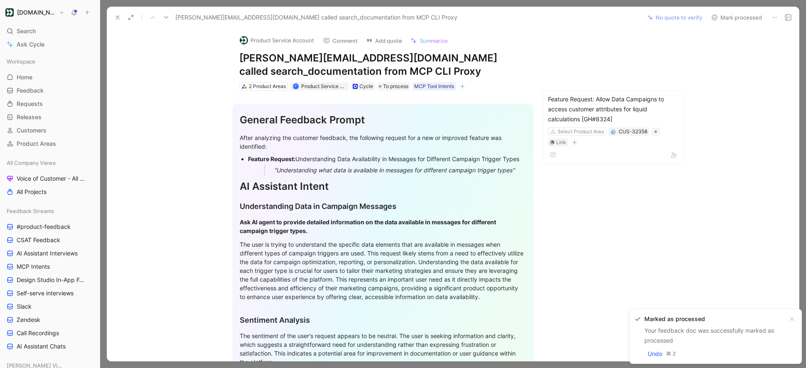
click at [266, 43] on button "Product Service Account" at bounding box center [277, 40] width 82 height 12
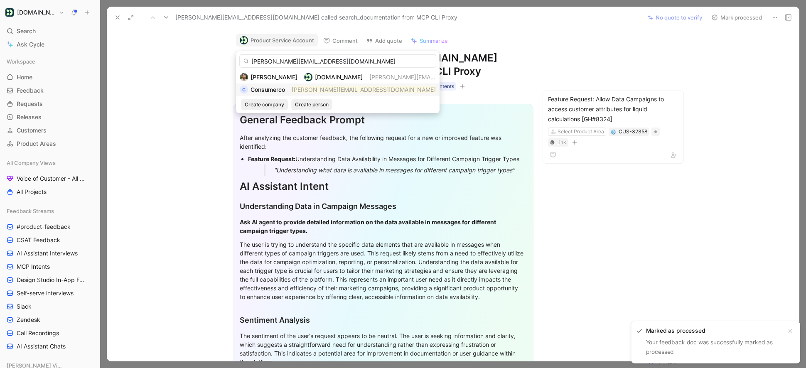
type input "[PERSON_NAME][EMAIL_ADDRESS][DOMAIN_NAME]"
click at [293, 94] on span "[PERSON_NAME][EMAIL_ADDRESS][DOMAIN_NAME]" at bounding box center [364, 90] width 144 height 10
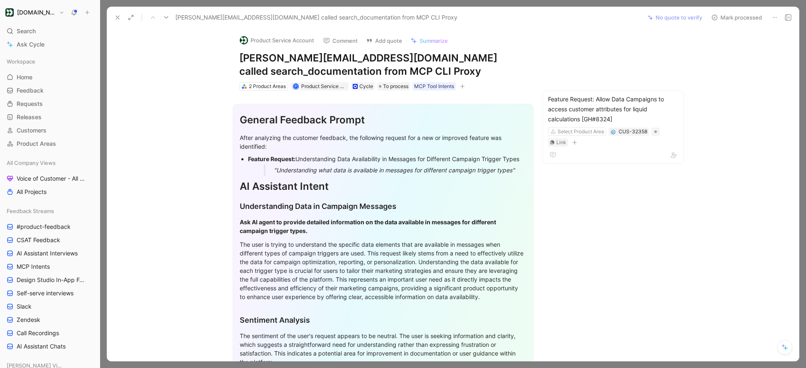
click at [450, 102] on section "General Feedback Prompt After analyzing the customer feedback, the following re…" at bounding box center [383, 239] width 518 height 284
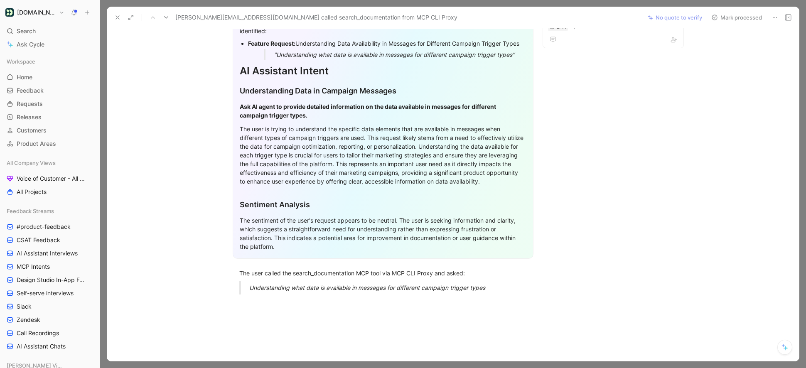
scroll to position [165, 0]
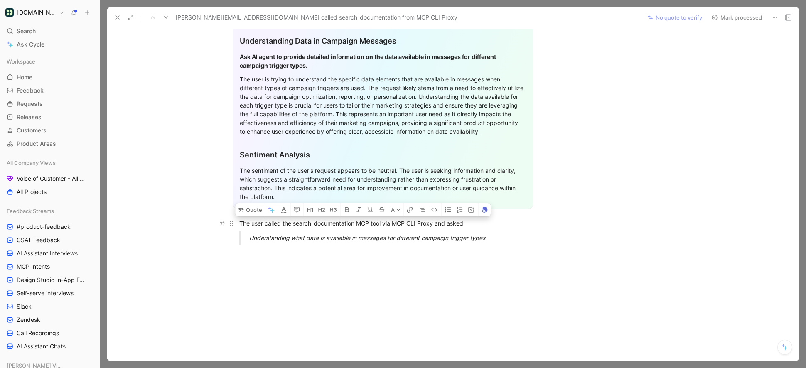
drag, startPoint x: 497, startPoint y: 239, endPoint x: 237, endPoint y: 221, distance: 260.3
click at [237, 221] on div "General Feedback Prompt After analyzing the customer feedback, the following re…" at bounding box center [383, 88] width 518 height 326
click at [243, 207] on icon at bounding box center [241, 210] width 7 height 7
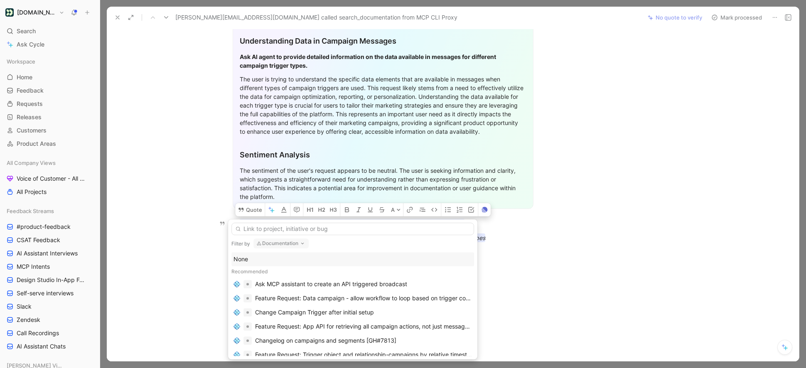
click at [255, 256] on div "None" at bounding box center [353, 259] width 239 height 10
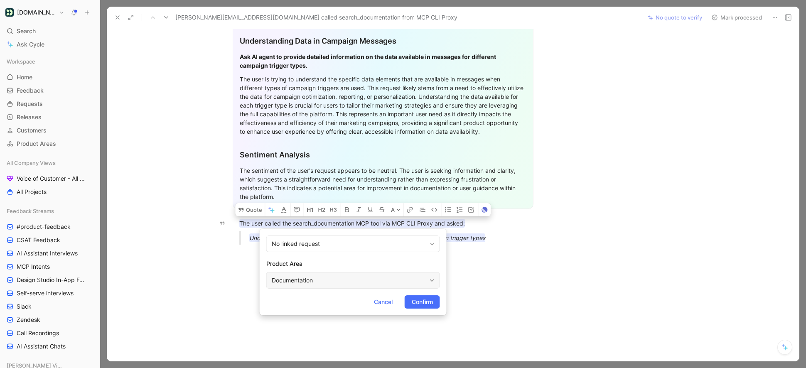
click at [319, 283] on div "Documentation" at bounding box center [349, 280] width 155 height 10
type input "mcp"
click at [374, 260] on span "Connection Server" at bounding box center [350, 260] width 50 height 7
click at [427, 307] on button "Confirm" at bounding box center [422, 301] width 35 height 13
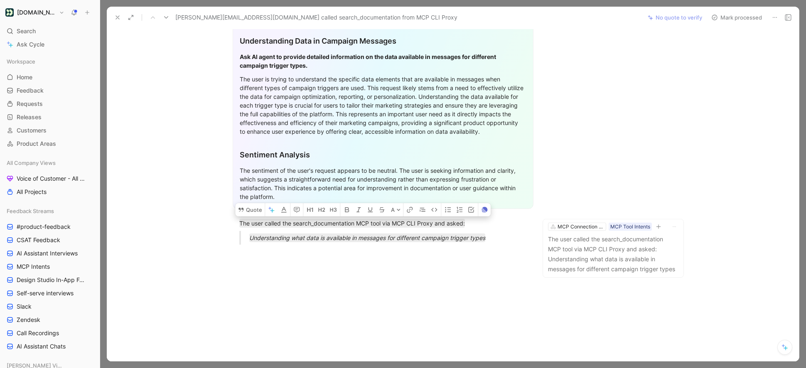
click at [718, 17] on button "Mark processed" at bounding box center [737, 18] width 58 height 12
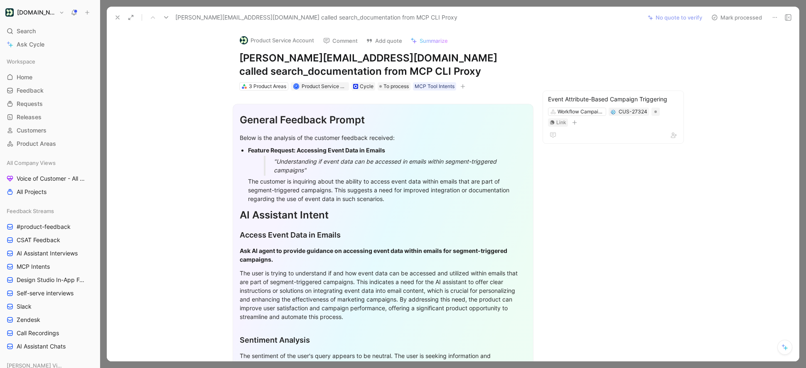
click at [271, 41] on button "Product Service Account" at bounding box center [277, 40] width 82 height 12
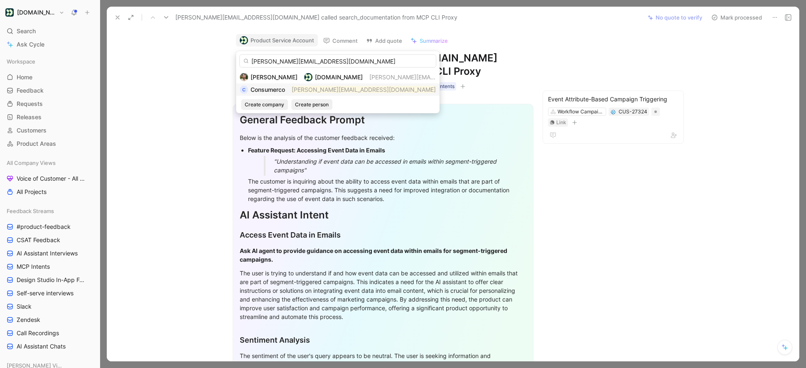
type input "[PERSON_NAME][EMAIL_ADDRESS][DOMAIN_NAME]"
click at [274, 94] on div "Consumerco" at bounding box center [268, 90] width 34 height 10
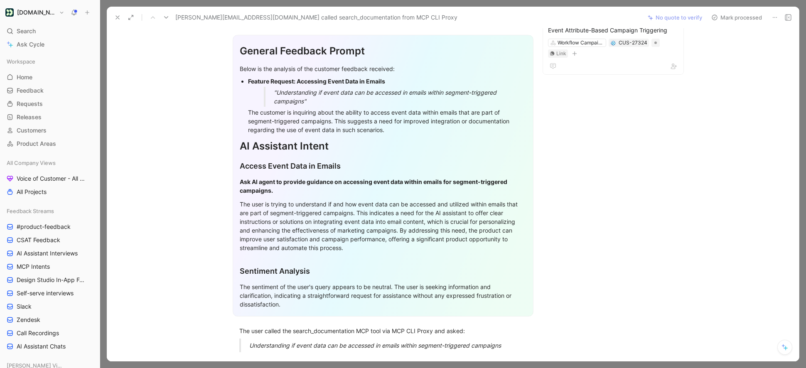
scroll to position [176, 0]
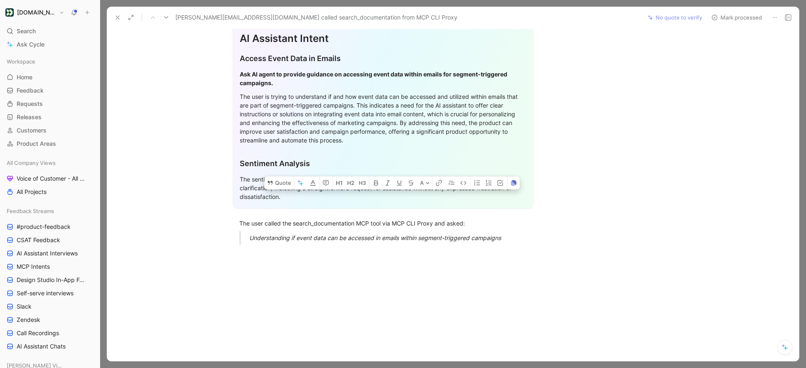
drag, startPoint x: 514, startPoint y: 243, endPoint x: 202, endPoint y: 216, distance: 312.7
click at [202, 216] on div "General Feedback Prompt Below is the analysis of the customer feedback received…" at bounding box center [383, 82] width 518 height 337
click at [280, 185] on button "Quote" at bounding box center [279, 182] width 30 height 13
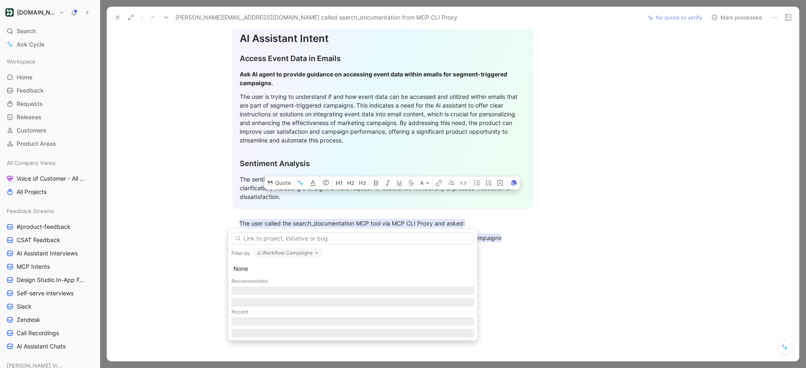
click at [262, 277] on div "Recommended" at bounding box center [352, 281] width 243 height 11
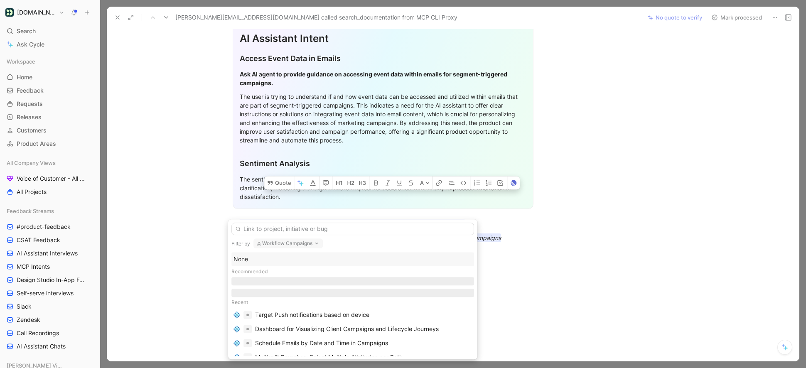
click at [262, 274] on div "Recommended" at bounding box center [352, 271] width 243 height 11
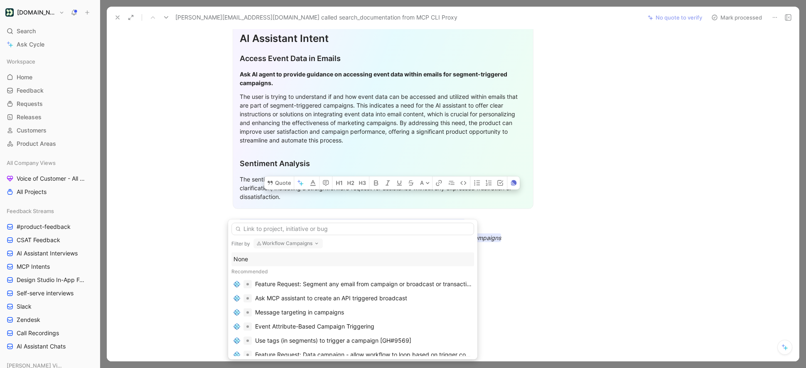
click at [260, 255] on div "None" at bounding box center [353, 259] width 239 height 10
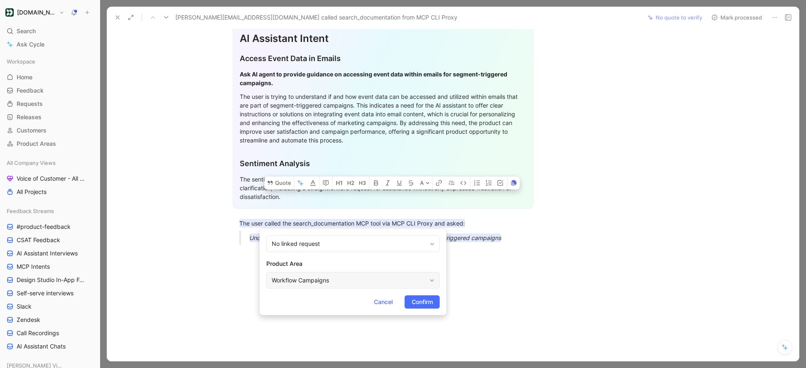
click at [358, 285] on div "Workflow Campaigns" at bounding box center [353, 280] width 174 height 17
type input "mcp"
click at [375, 260] on span "Connection Server" at bounding box center [350, 260] width 50 height 7
click at [413, 295] on button "Confirm" at bounding box center [422, 301] width 35 height 13
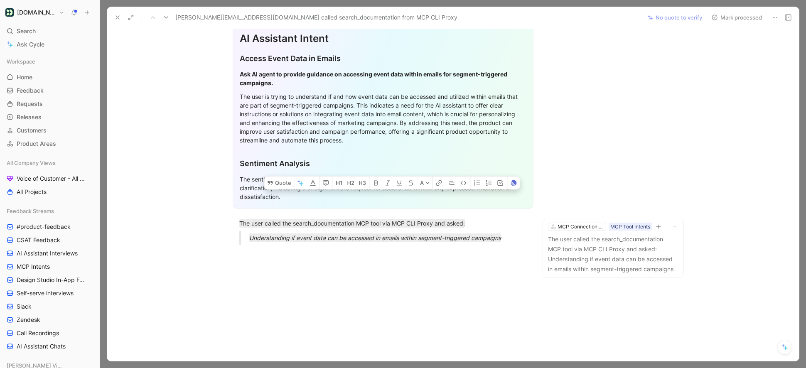
scroll to position [0, 0]
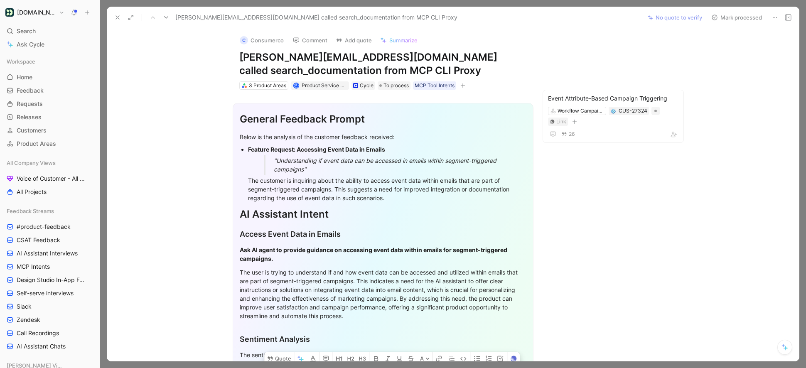
click at [732, 17] on button "Mark processed" at bounding box center [737, 18] width 58 height 12
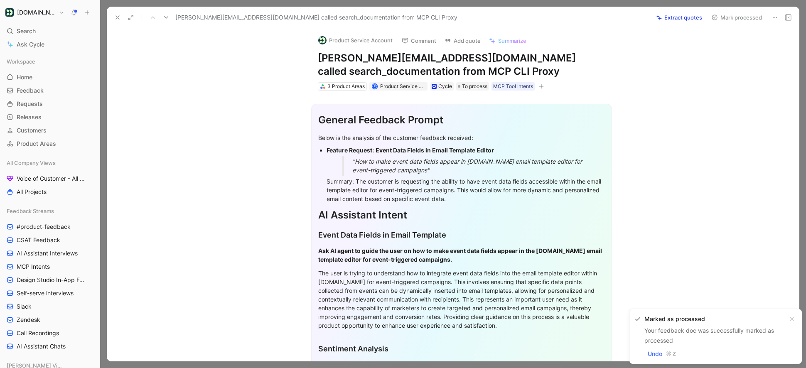
click at [344, 44] on button "Product Service Account" at bounding box center [356, 40] width 82 height 12
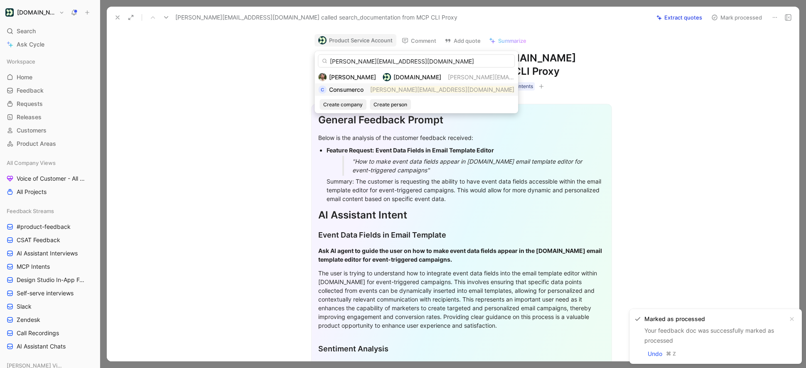
type input "[PERSON_NAME][EMAIL_ADDRESS][DOMAIN_NAME]"
click at [363, 85] on div "Consumerco" at bounding box center [346, 90] width 34 height 10
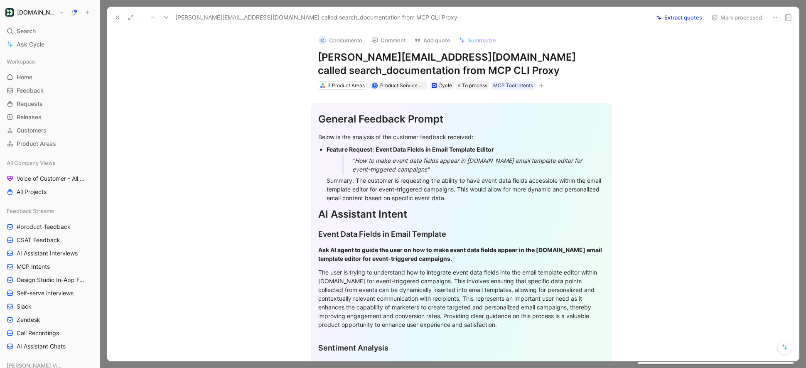
scroll to position [202, 0]
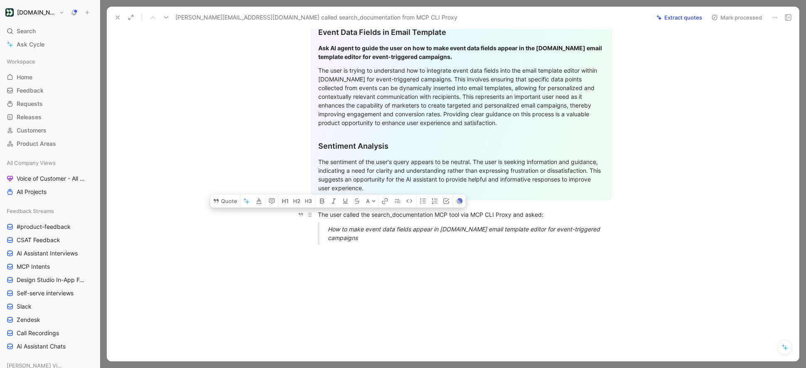
drag, startPoint x: 384, startPoint y: 239, endPoint x: 315, endPoint y: 210, distance: 74.5
click at [315, 210] on div "General Feedback Prompt Below is the analysis of the customer feedback received…" at bounding box center [461, 70] width 675 height 364
click at [230, 201] on button "Quote" at bounding box center [225, 200] width 30 height 13
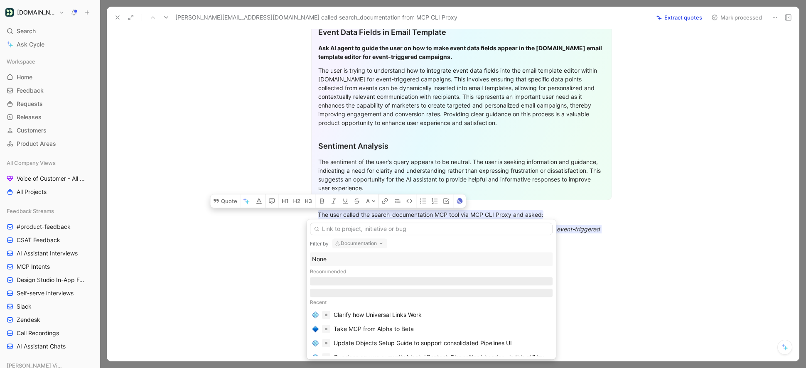
click at [323, 263] on div "None" at bounding box center [431, 259] width 239 height 10
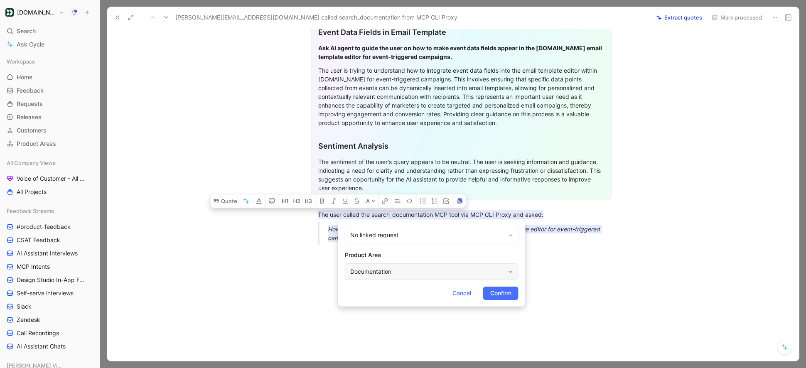
click at [446, 273] on div "Documentation" at bounding box center [427, 272] width 155 height 10
type input "mcp"
click at [443, 253] on span "Connection Server" at bounding box center [428, 251] width 50 height 7
click at [492, 294] on span "Confirm" at bounding box center [500, 293] width 21 height 10
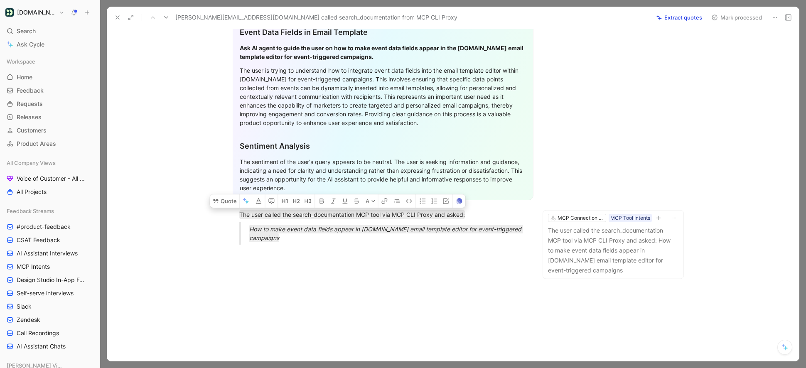
click at [728, 20] on button "Mark processed" at bounding box center [737, 18] width 58 height 12
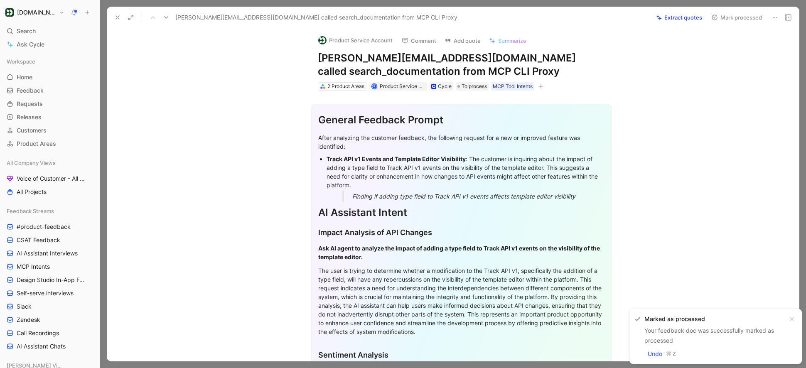
scroll to position [5, 0]
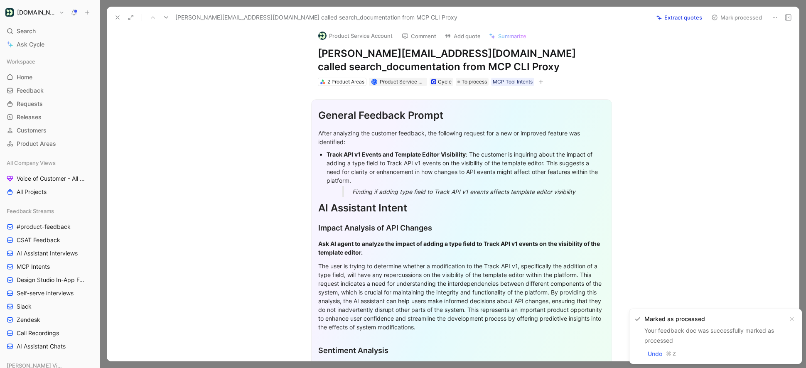
click at [350, 36] on button "Product Service Account" at bounding box center [356, 36] width 82 height 12
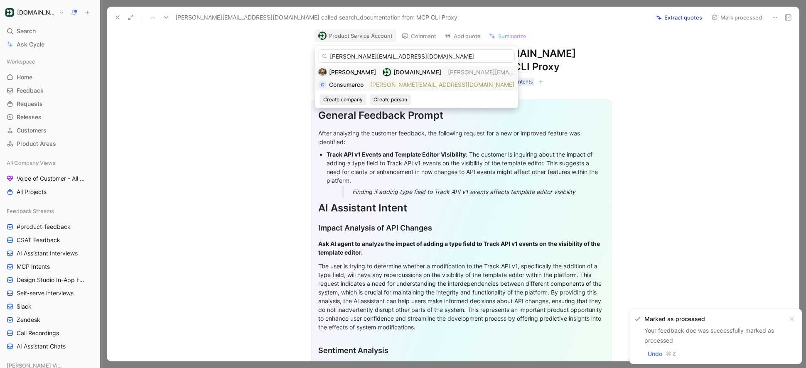
type input "[PERSON_NAME][EMAIL_ADDRESS][DOMAIN_NAME]"
click at [369, 88] on div "C Consumerco [PERSON_NAME][EMAIL_ADDRESS][DOMAIN_NAME]" at bounding box center [416, 85] width 196 height 10
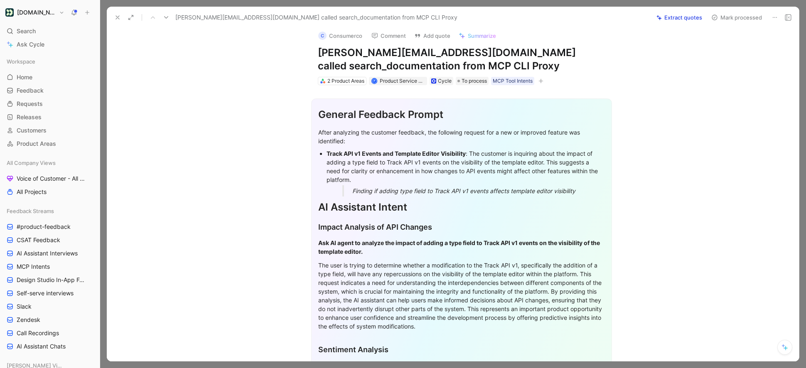
scroll to position [199, 0]
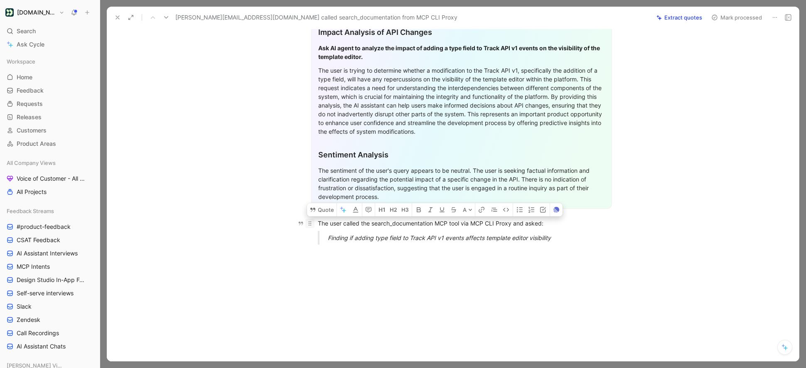
drag, startPoint x: 566, startPoint y: 240, endPoint x: 312, endPoint y: 220, distance: 255.5
click at [312, 220] on div "General Feedback Prompt After analyzing the customer feedback, the following re…" at bounding box center [461, 70] width 675 height 361
click at [313, 216] on p "The user called the search_documentation MCP tool via MCP CLI Proxy and asked:" at bounding box center [461, 223] width 319 height 14
drag, startPoint x: 316, startPoint y: 220, endPoint x: 580, endPoint y: 239, distance: 264.5
click at [580, 239] on div "General Feedback Prompt After analyzing the customer feedback, the following re…" at bounding box center [461, 70] width 675 height 361
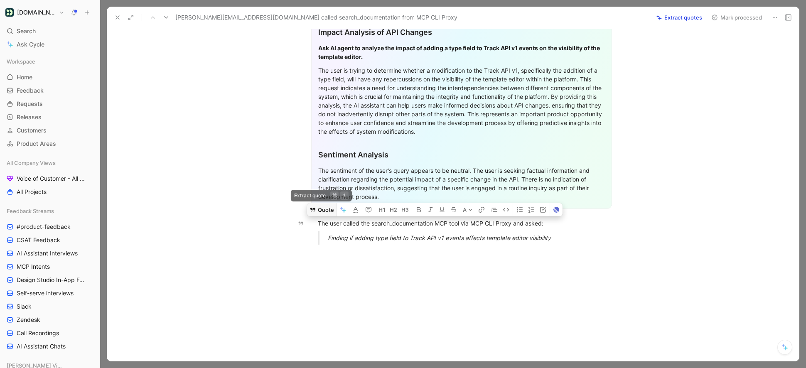
click at [329, 206] on button "Quote" at bounding box center [322, 209] width 30 height 13
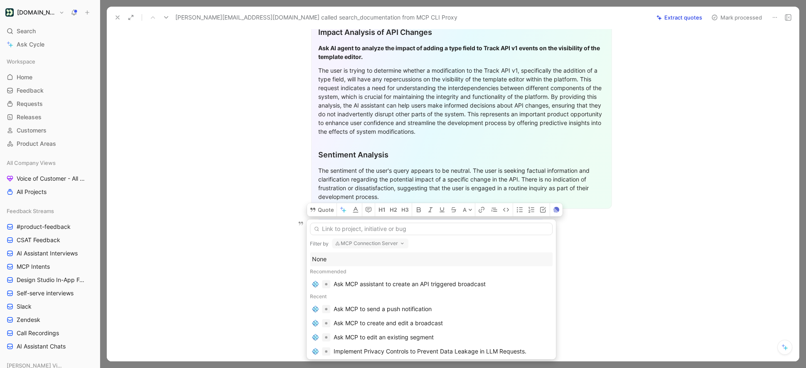
click at [323, 262] on div "None" at bounding box center [431, 259] width 239 height 10
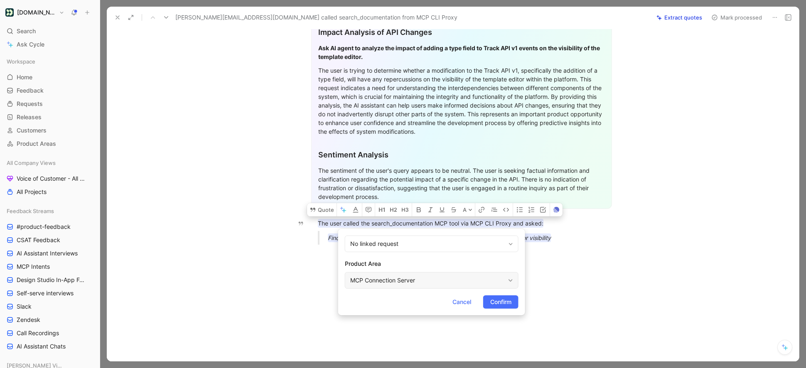
click at [389, 280] on div "MCP Connection Server" at bounding box center [427, 280] width 155 height 10
click at [499, 307] on span "Confirm" at bounding box center [500, 302] width 21 height 10
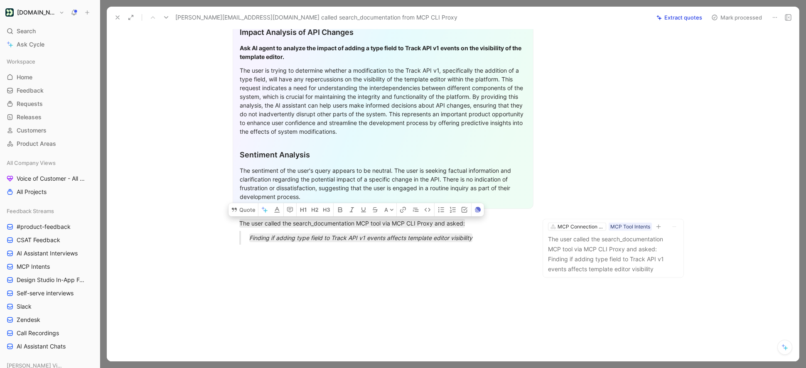
click at [721, 19] on button "Mark processed" at bounding box center [737, 18] width 58 height 12
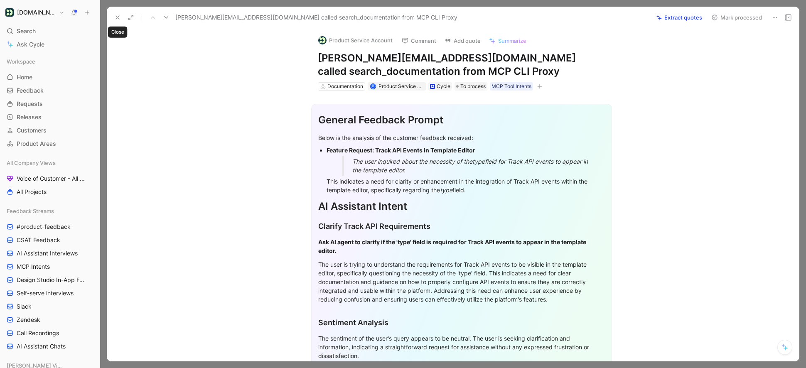
click at [118, 18] on use at bounding box center [117, 17] width 3 height 3
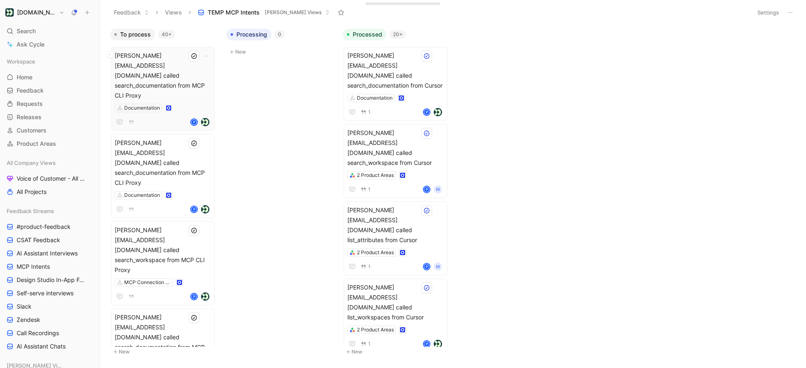
click at [170, 79] on span "[PERSON_NAME][EMAIL_ADDRESS][DOMAIN_NAME] called search_documentation from MCP …" at bounding box center [163, 76] width 96 height 50
